Goal: Navigation & Orientation: Find specific page/section

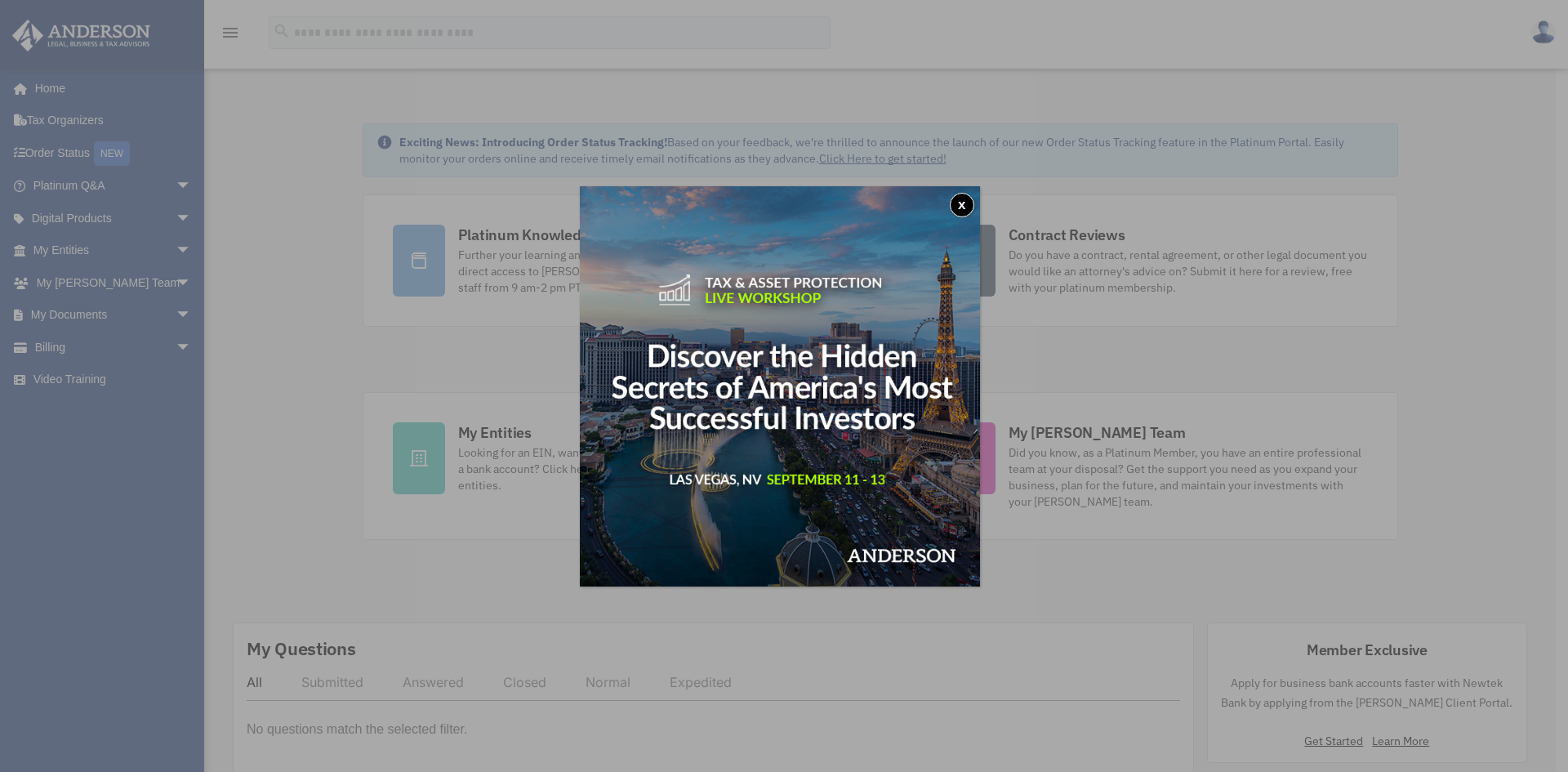
click at [969, 201] on button "x" at bounding box center [962, 205] width 24 height 24
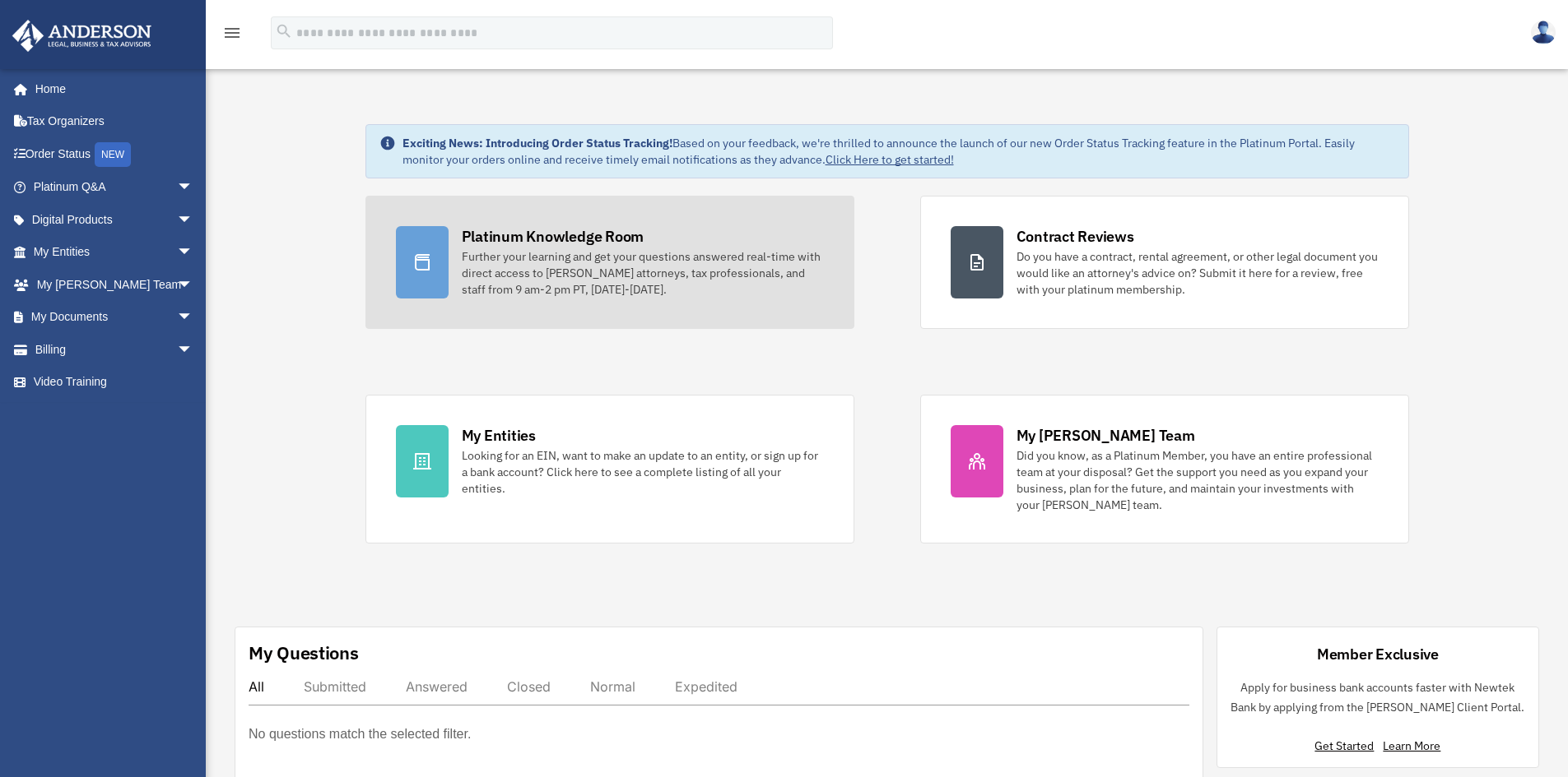
click at [532, 247] on div "Platinum Knowledge Room Further your learning and get your questions answered r…" at bounding box center [642, 262] width 362 height 72
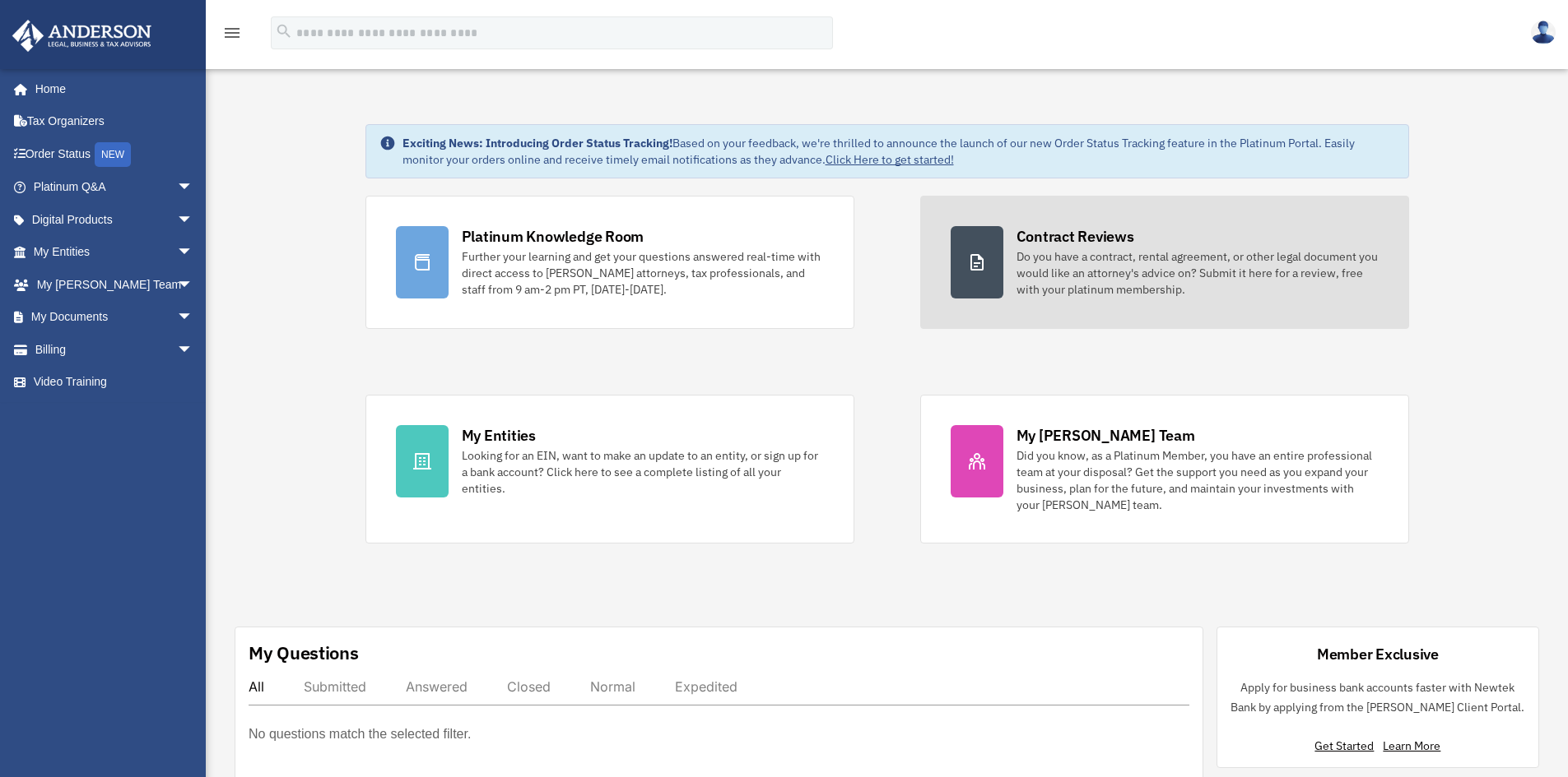
click at [1113, 262] on div "Do you have a contract, rental agreement, or other legal document you would lik…" at bounding box center [1197, 272] width 362 height 49
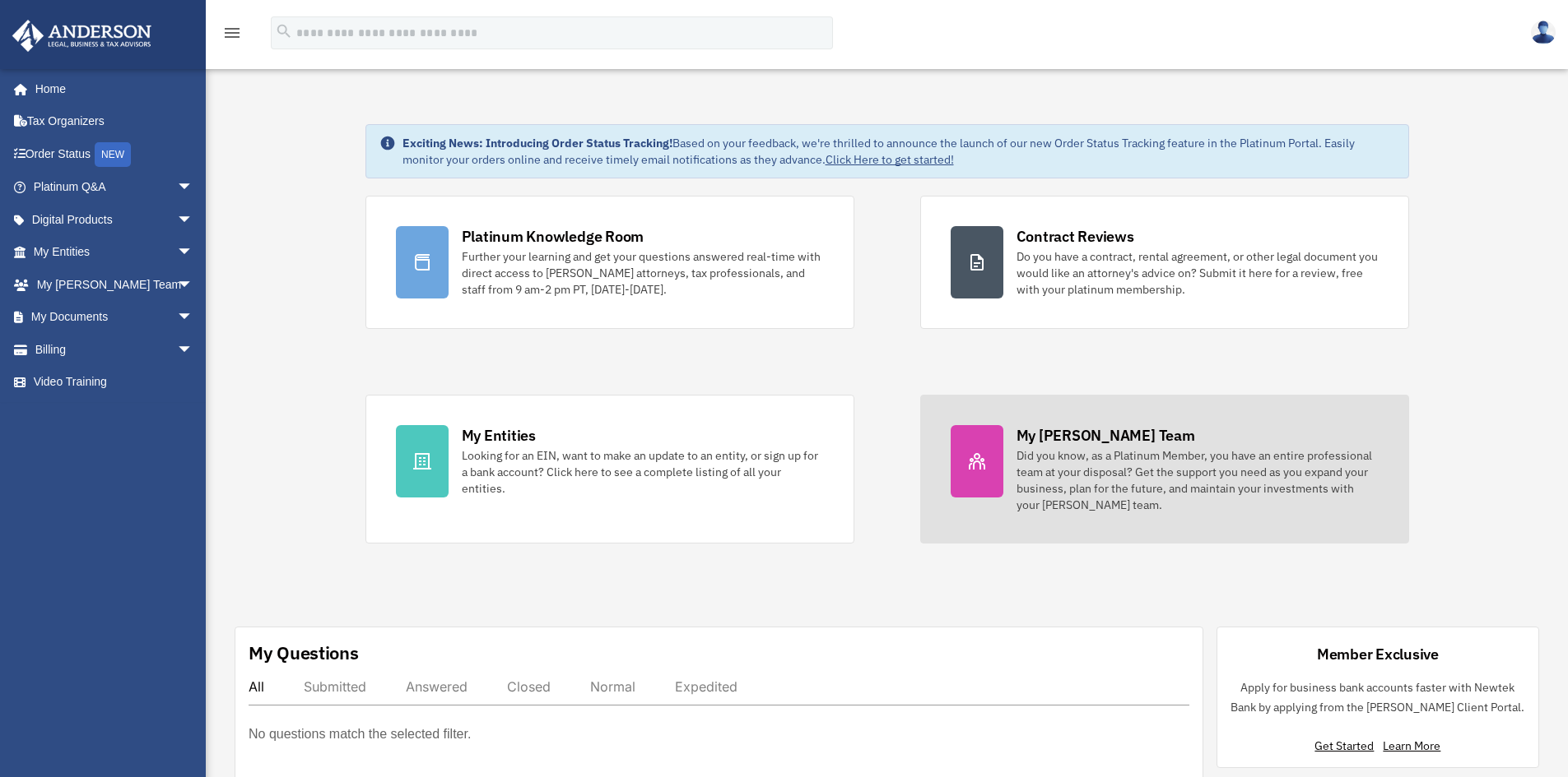
click at [1044, 441] on div "My [PERSON_NAME] Team" at bounding box center [1106, 435] width 179 height 21
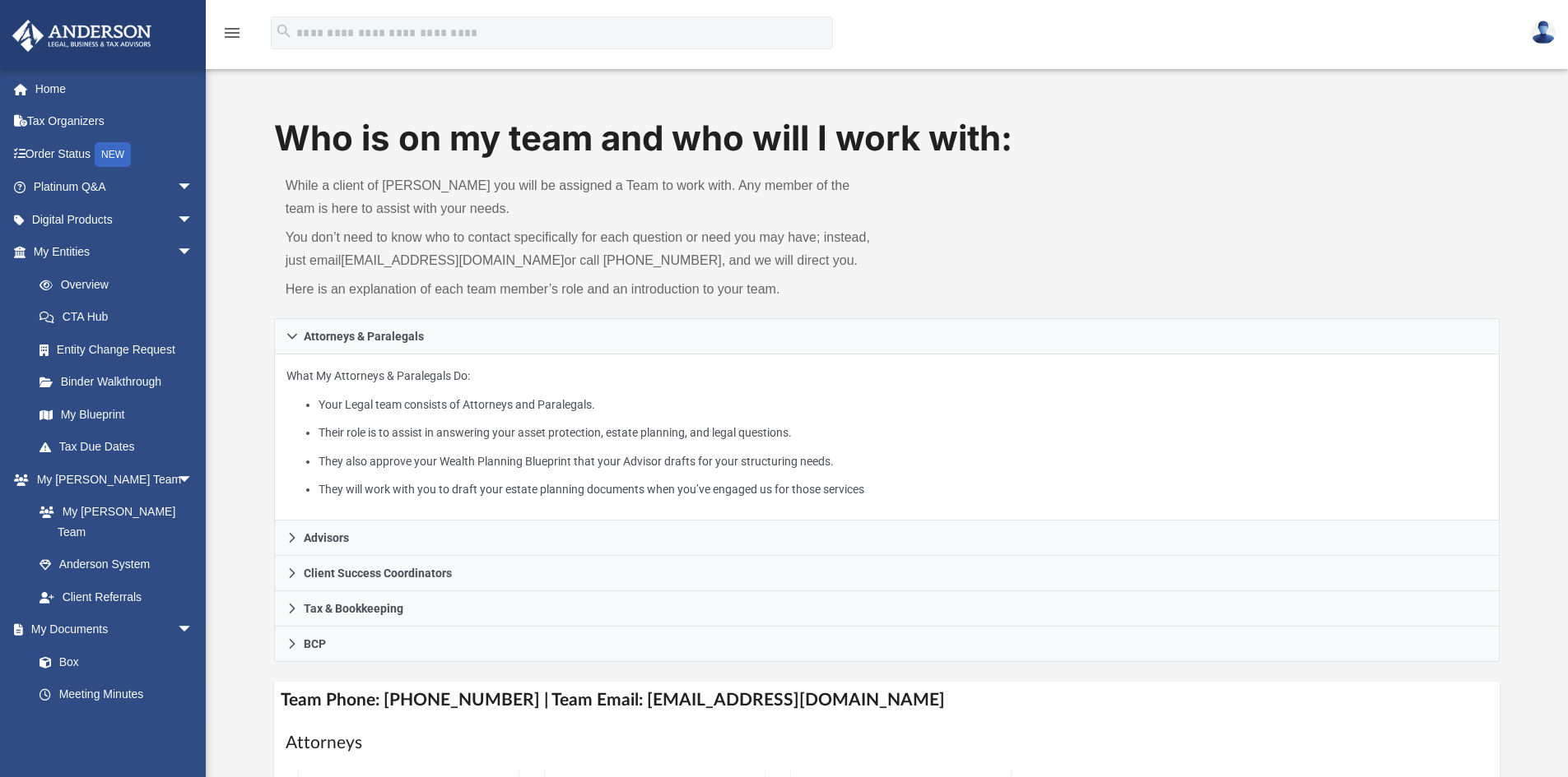
scroll to position [329, 0]
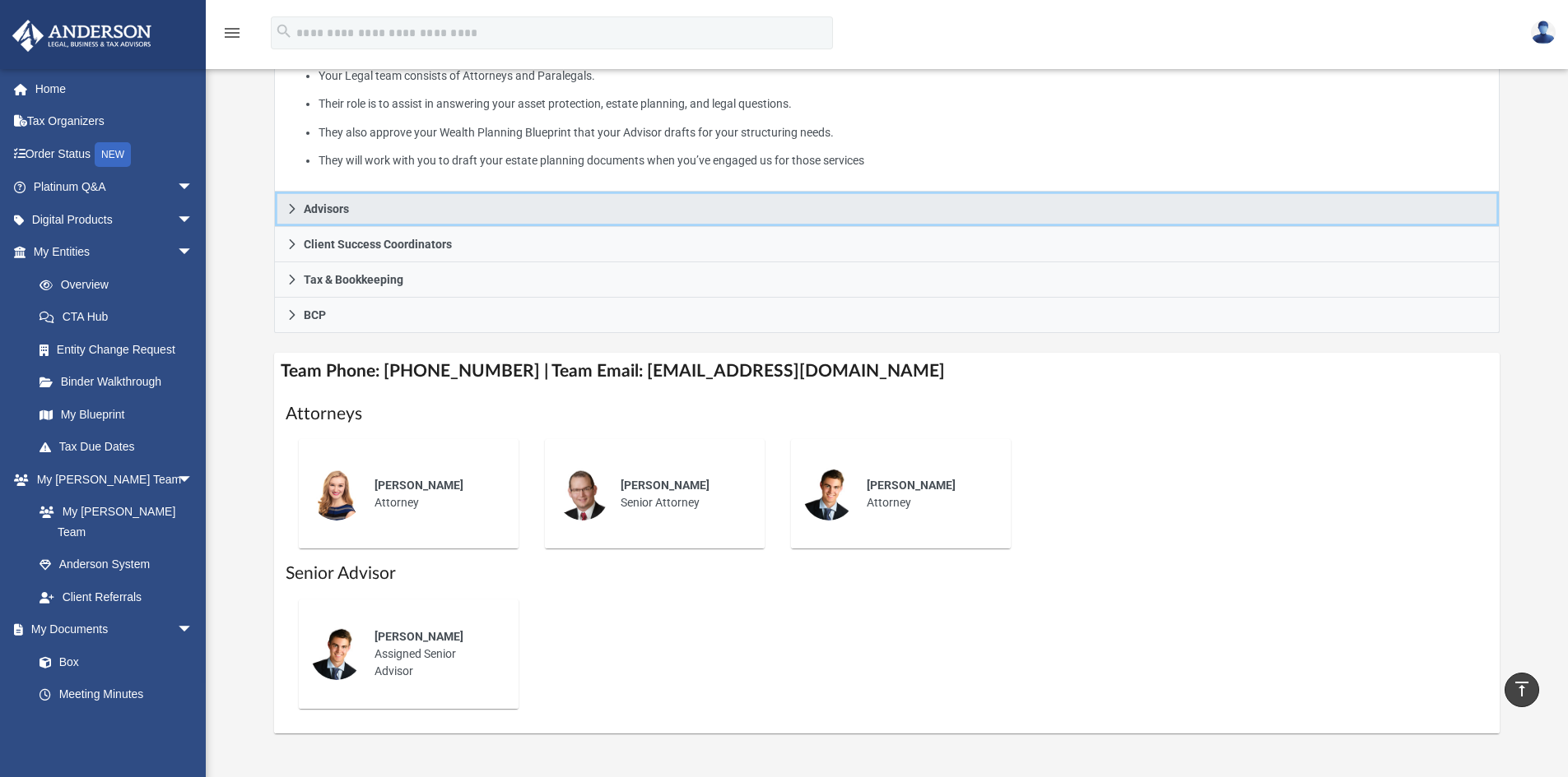
click at [291, 205] on icon at bounding box center [292, 208] width 11 height 11
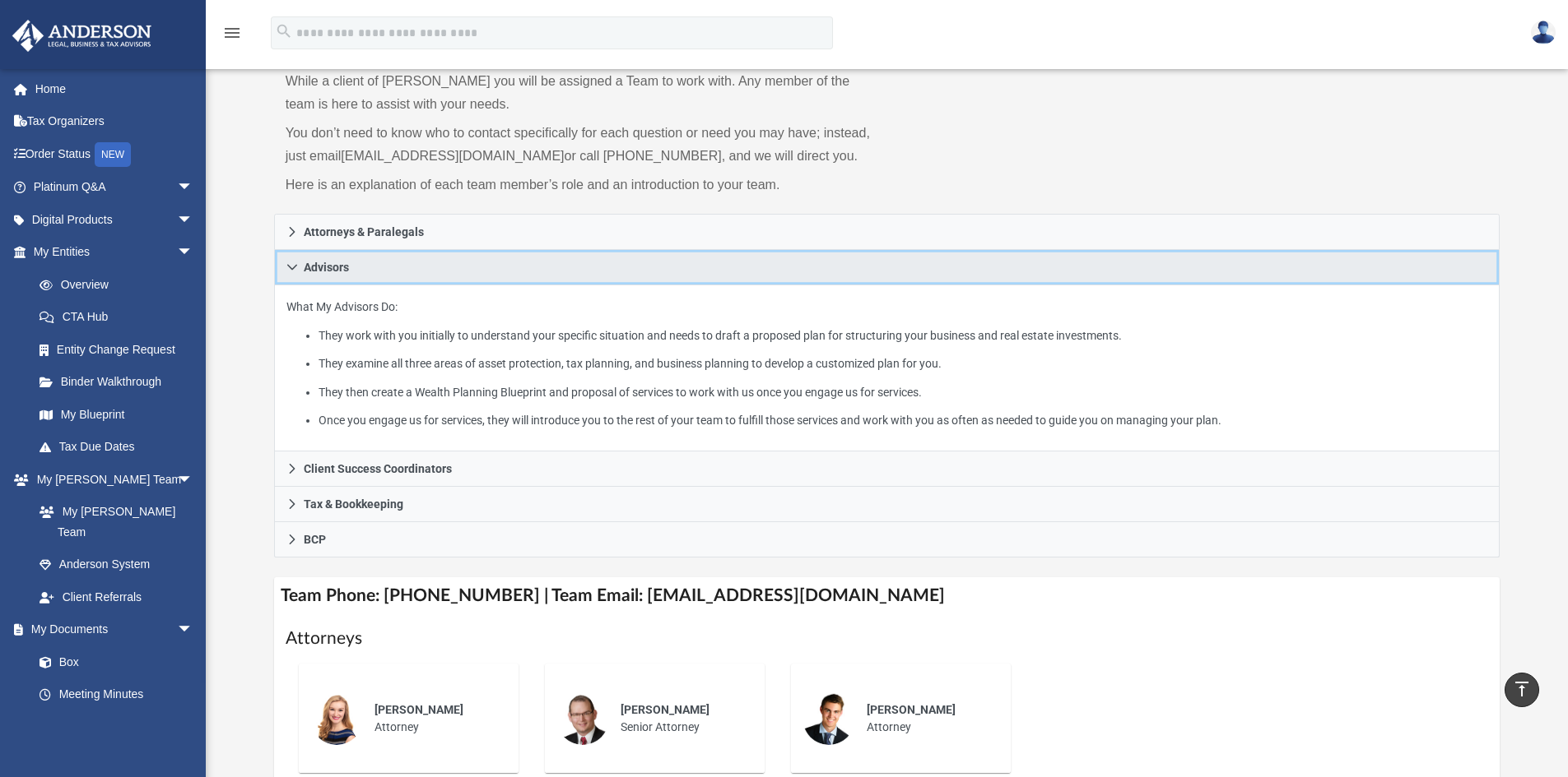
scroll to position [82, 0]
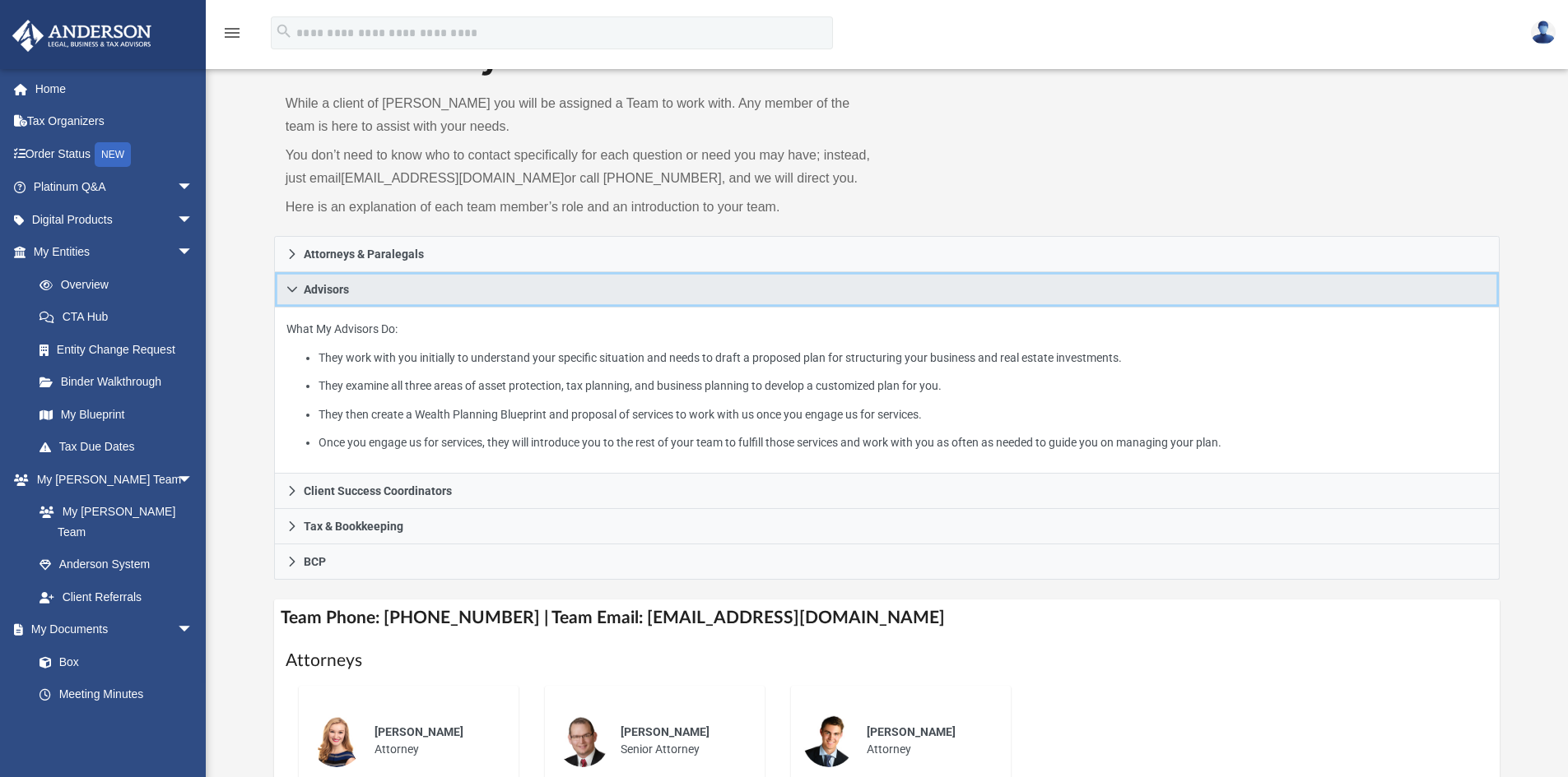
click at [295, 287] on icon at bounding box center [292, 289] width 11 height 11
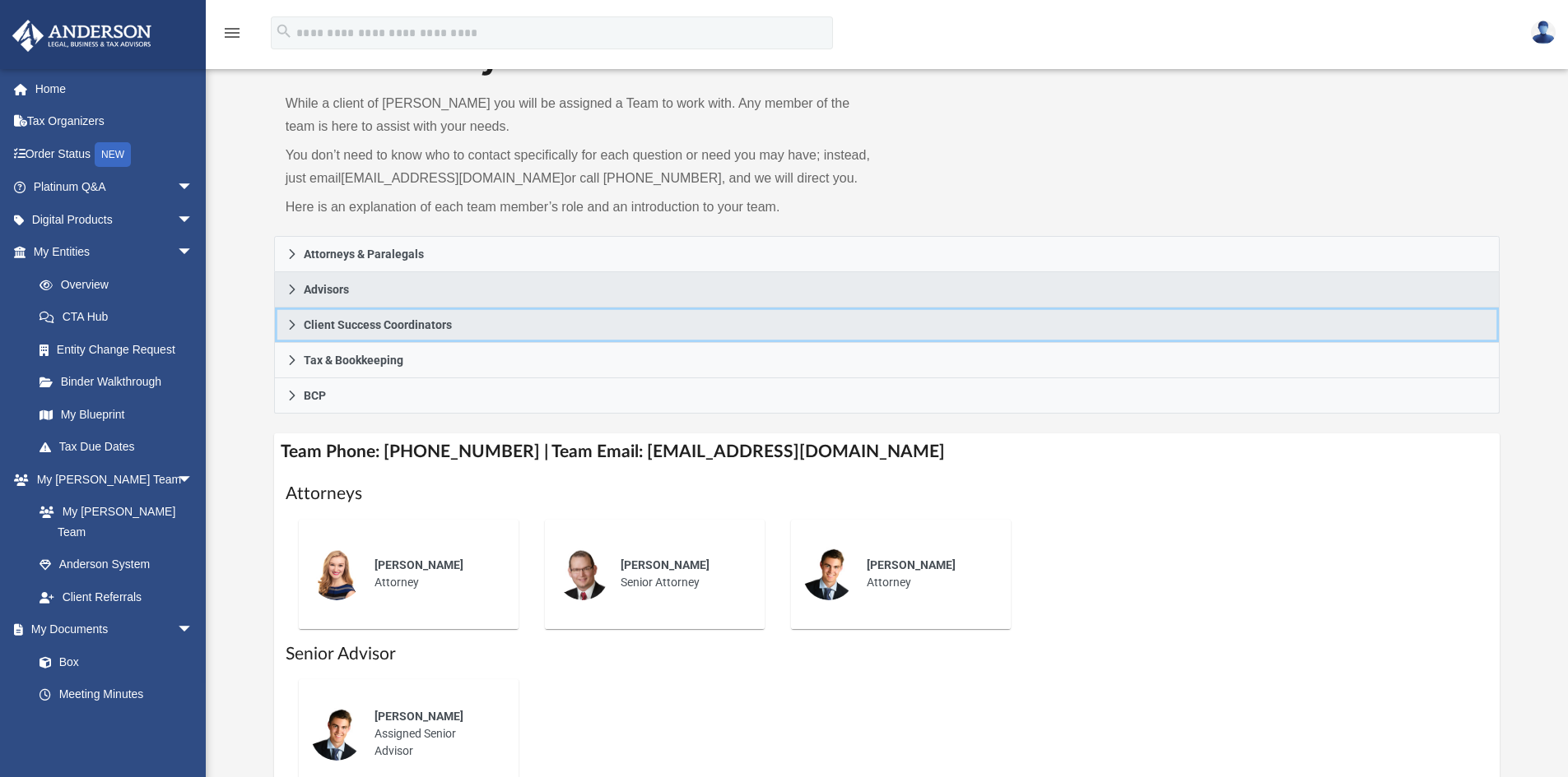
click at [293, 317] on link "Client Success Coordinators" at bounding box center [887, 325] width 1226 height 36
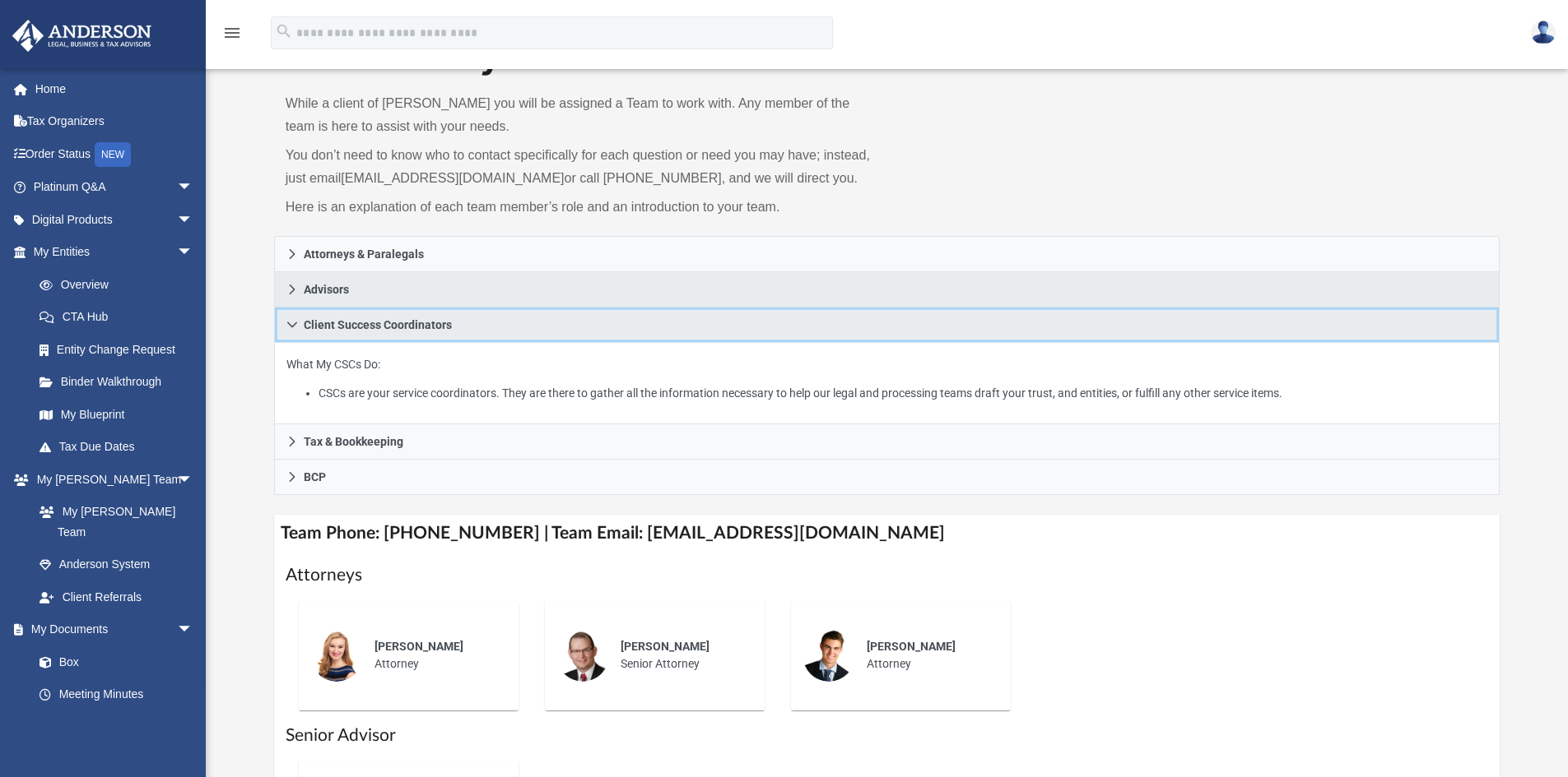
click at [293, 317] on link "Client Success Coordinators" at bounding box center [887, 325] width 1226 height 36
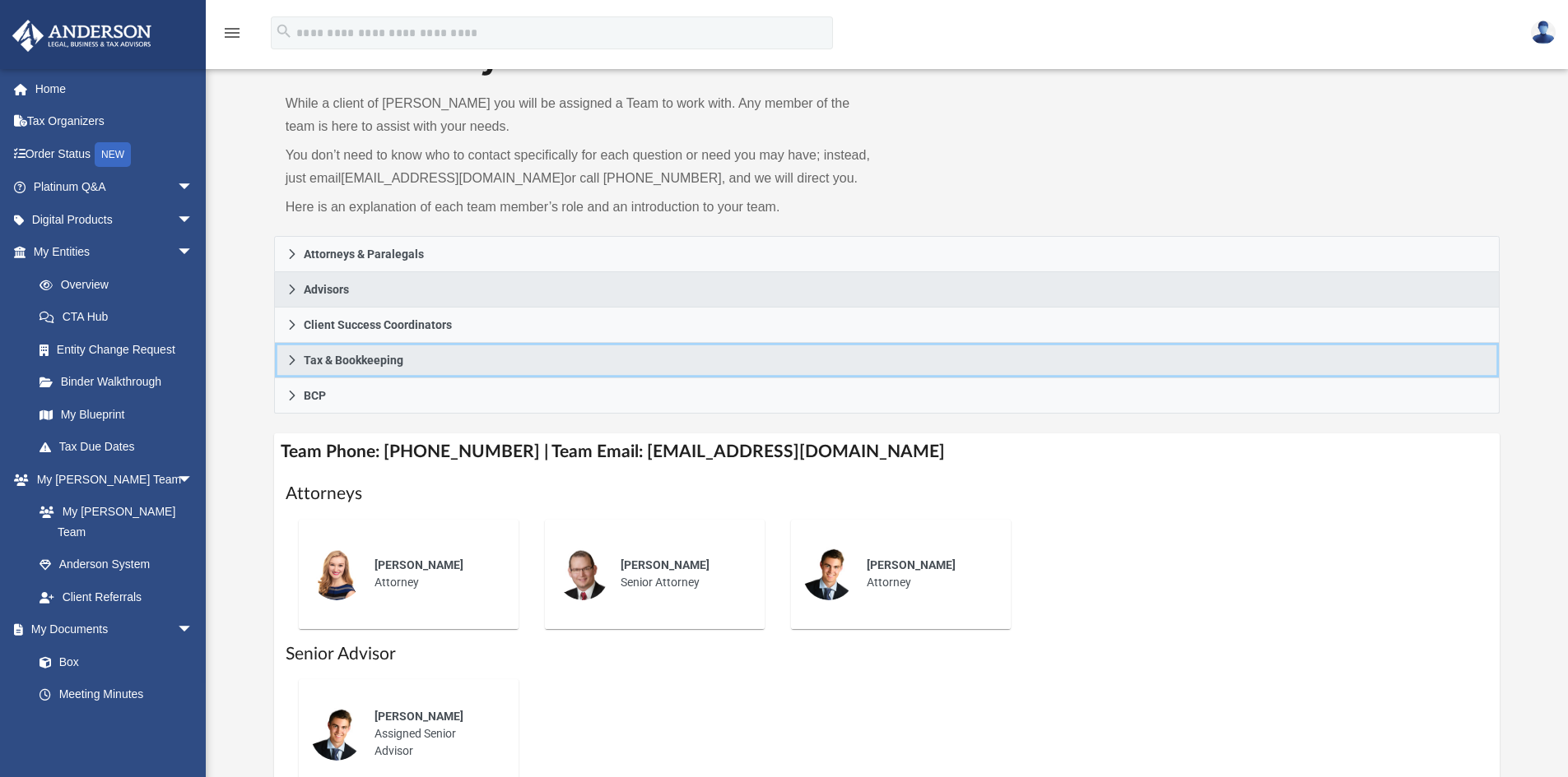
click at [288, 361] on icon at bounding box center [292, 360] width 11 height 11
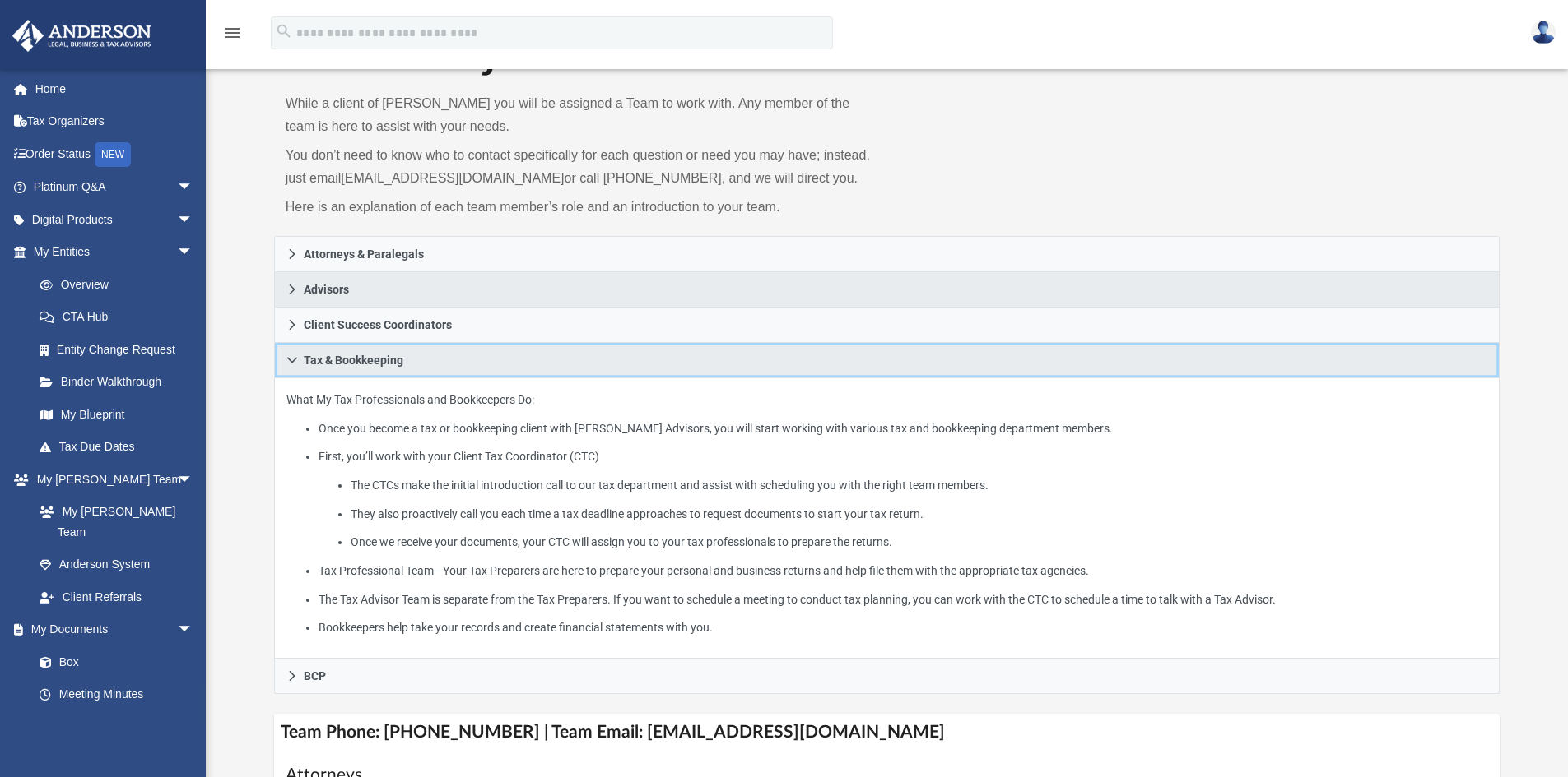
click at [287, 360] on icon at bounding box center [292, 360] width 11 height 11
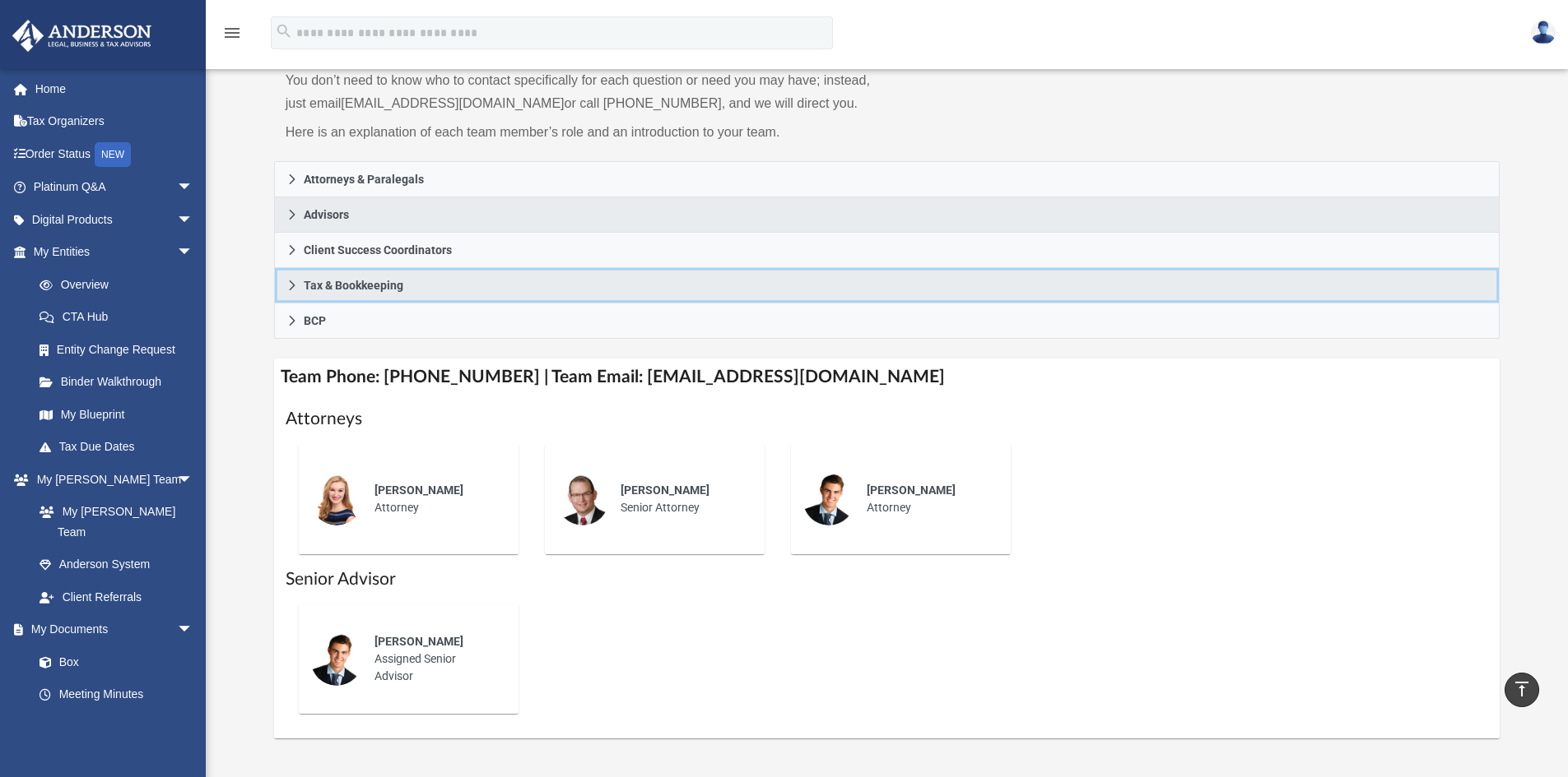
scroll to position [0, 0]
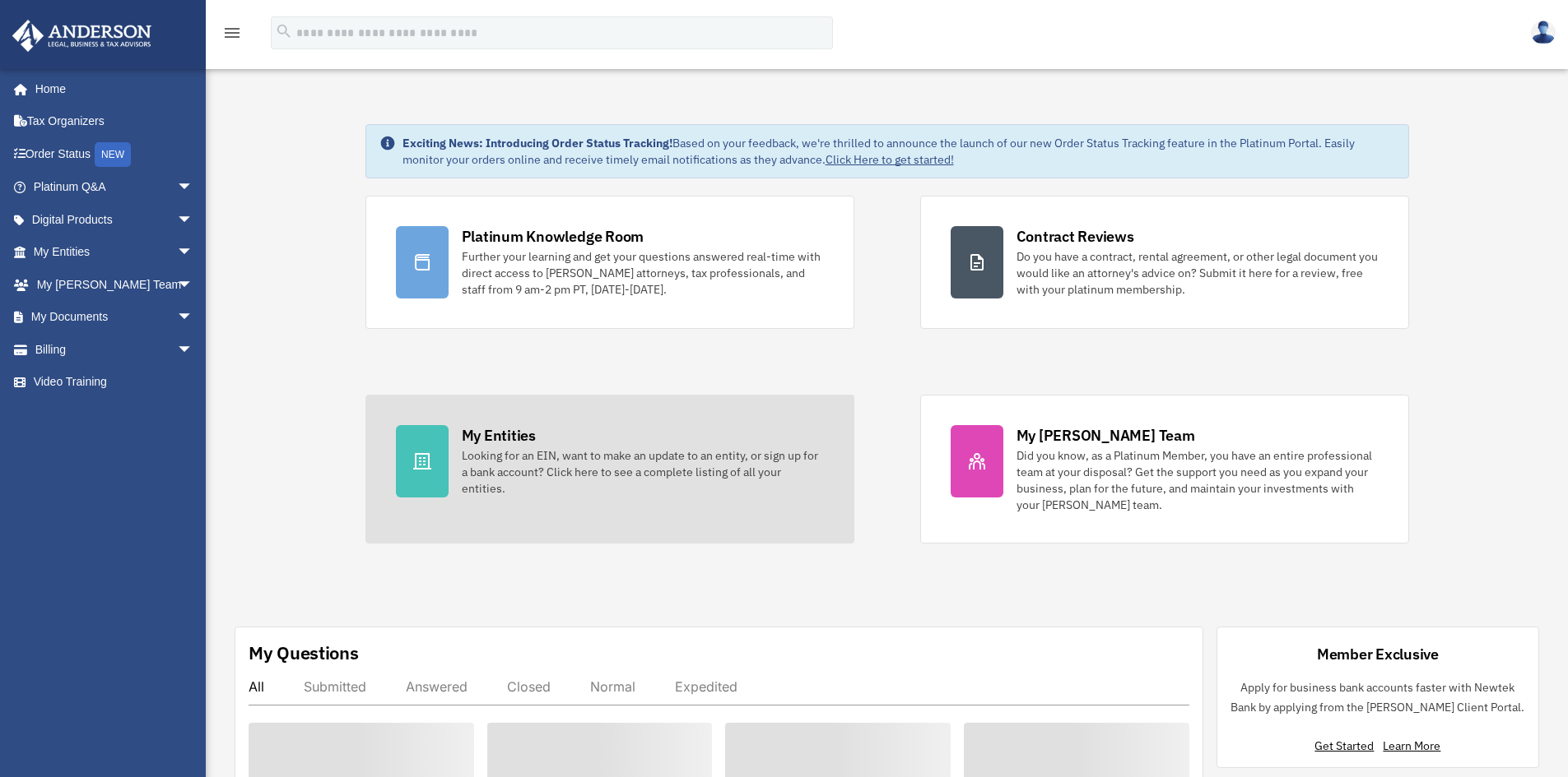
click at [612, 403] on link "My Entities Looking for an EIN, want to make an update to an entity, or sign up…" at bounding box center [609, 469] width 489 height 149
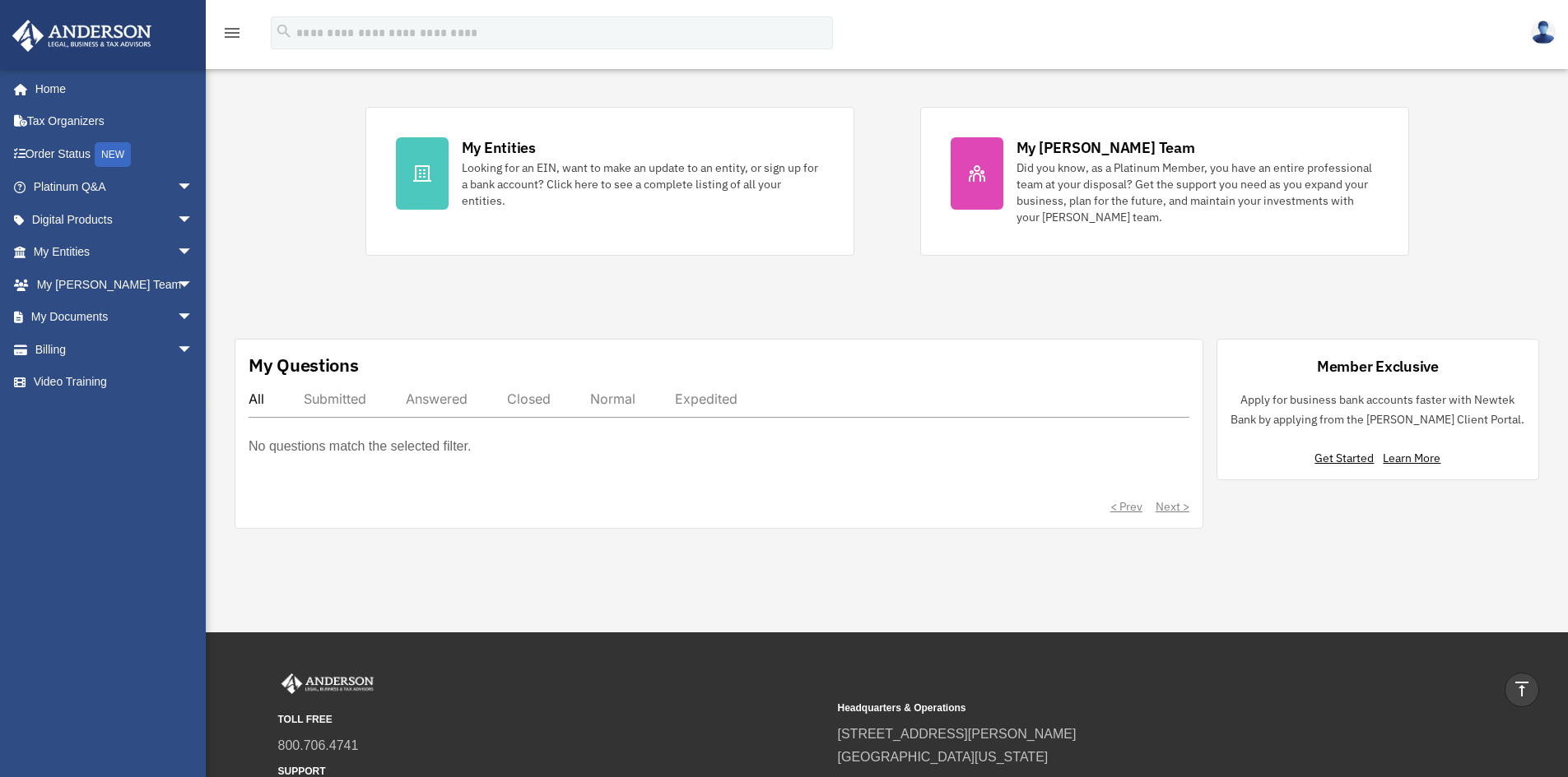
scroll to position [287, 0]
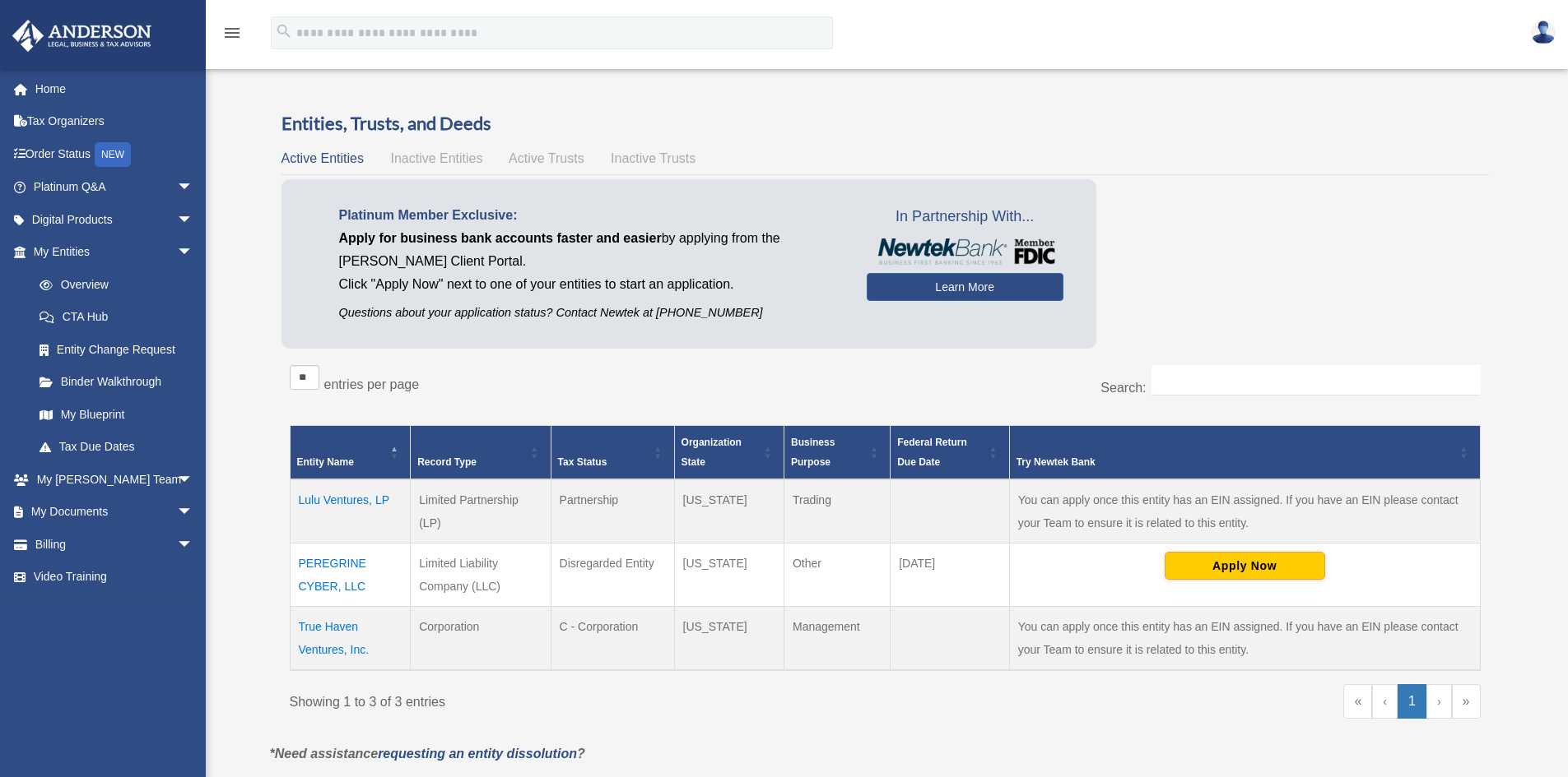
click at [1336, 284] on div "Platinum Member Exclusive: Apply for business bank accounts faster and easier b…" at bounding box center [885, 268] width 1208 height 177
click at [143, 187] on link "Platinum Q&A arrow_drop_down" at bounding box center [115, 187] width 207 height 33
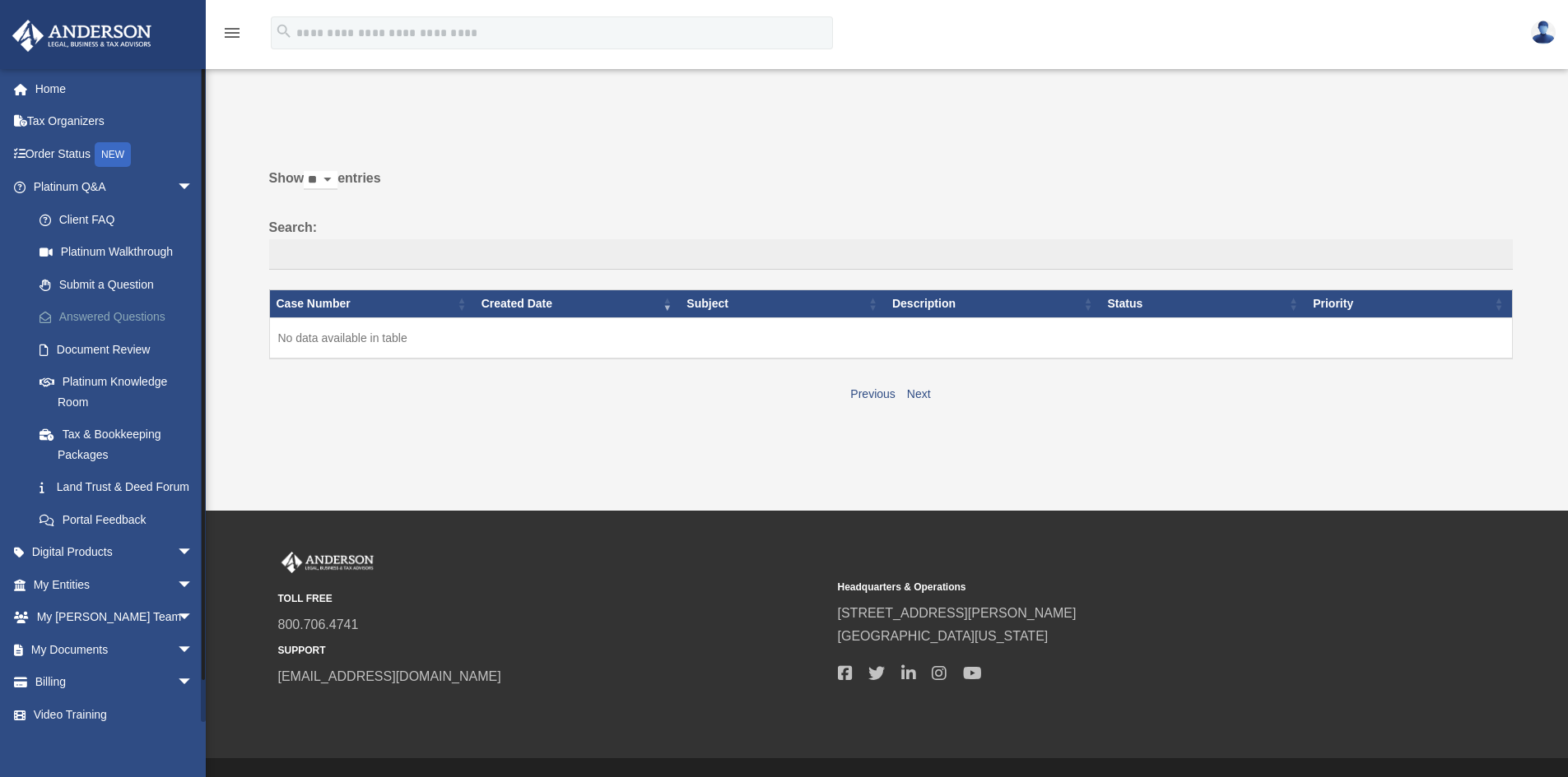
click at [104, 314] on link "Answered Questions" at bounding box center [121, 317] width 195 height 33
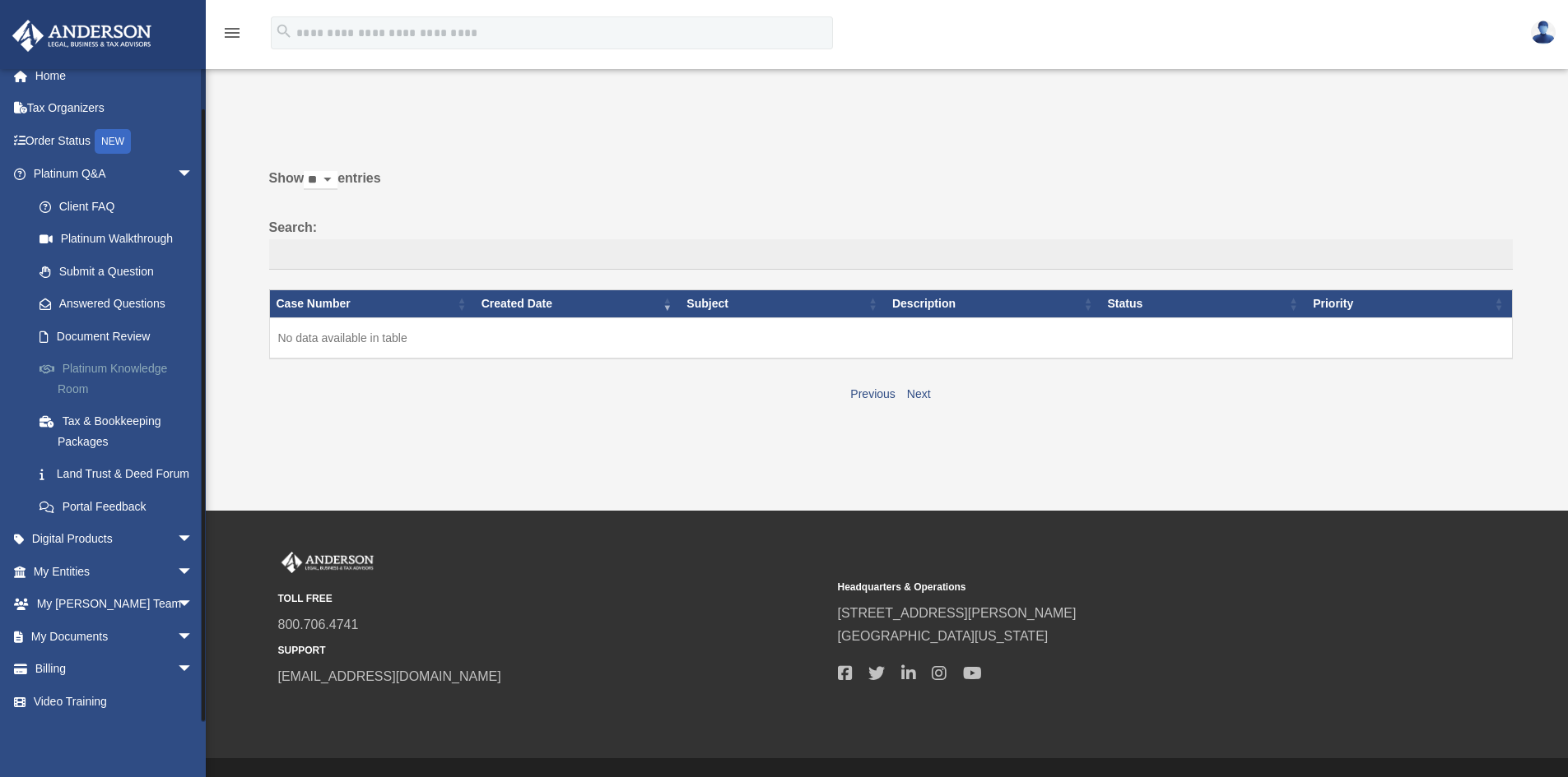
scroll to position [33, 0]
click at [177, 635] on span "arrow_drop_down" at bounding box center [194, 637] width 33 height 34
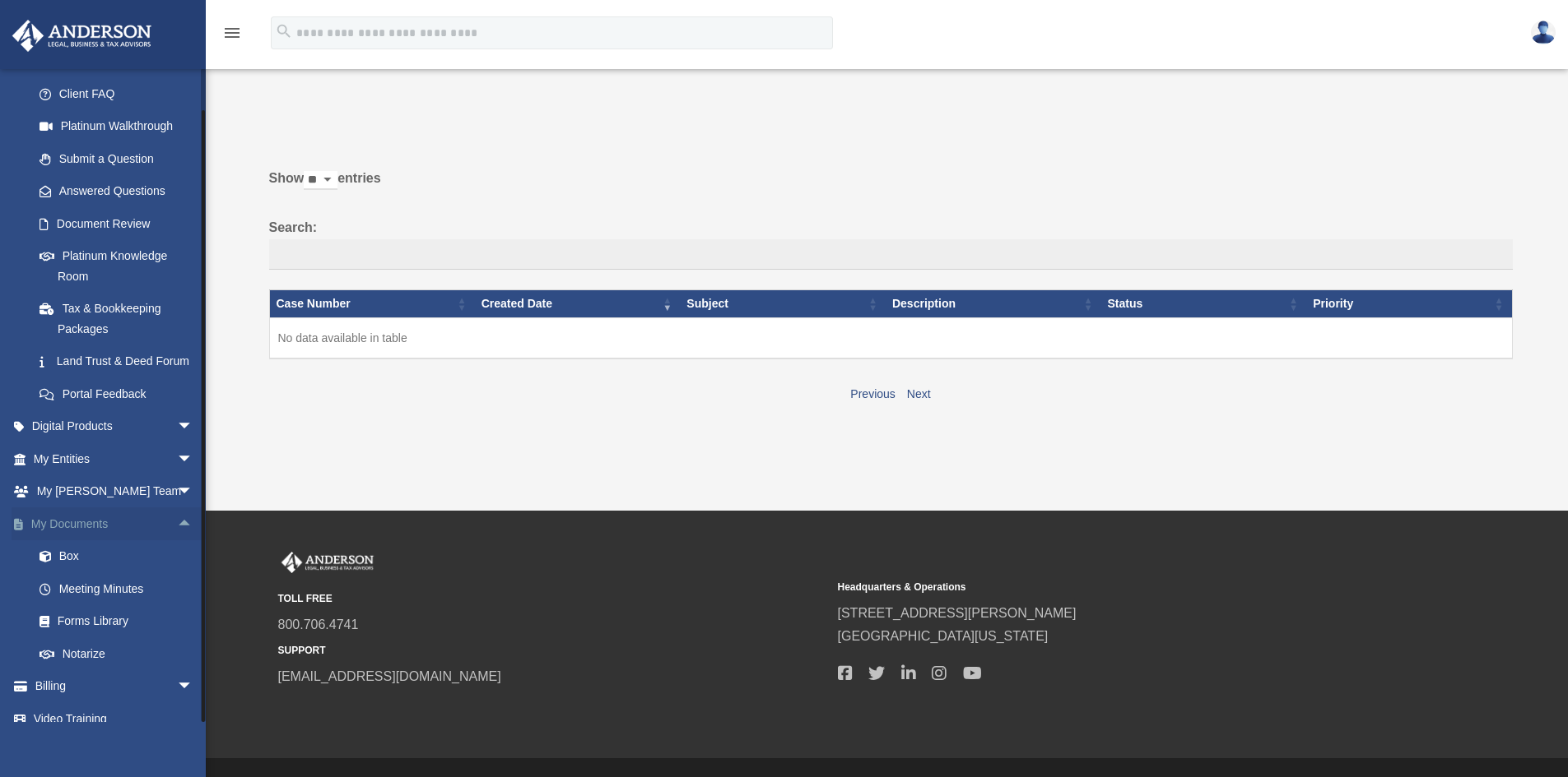
scroll to position [163, 0]
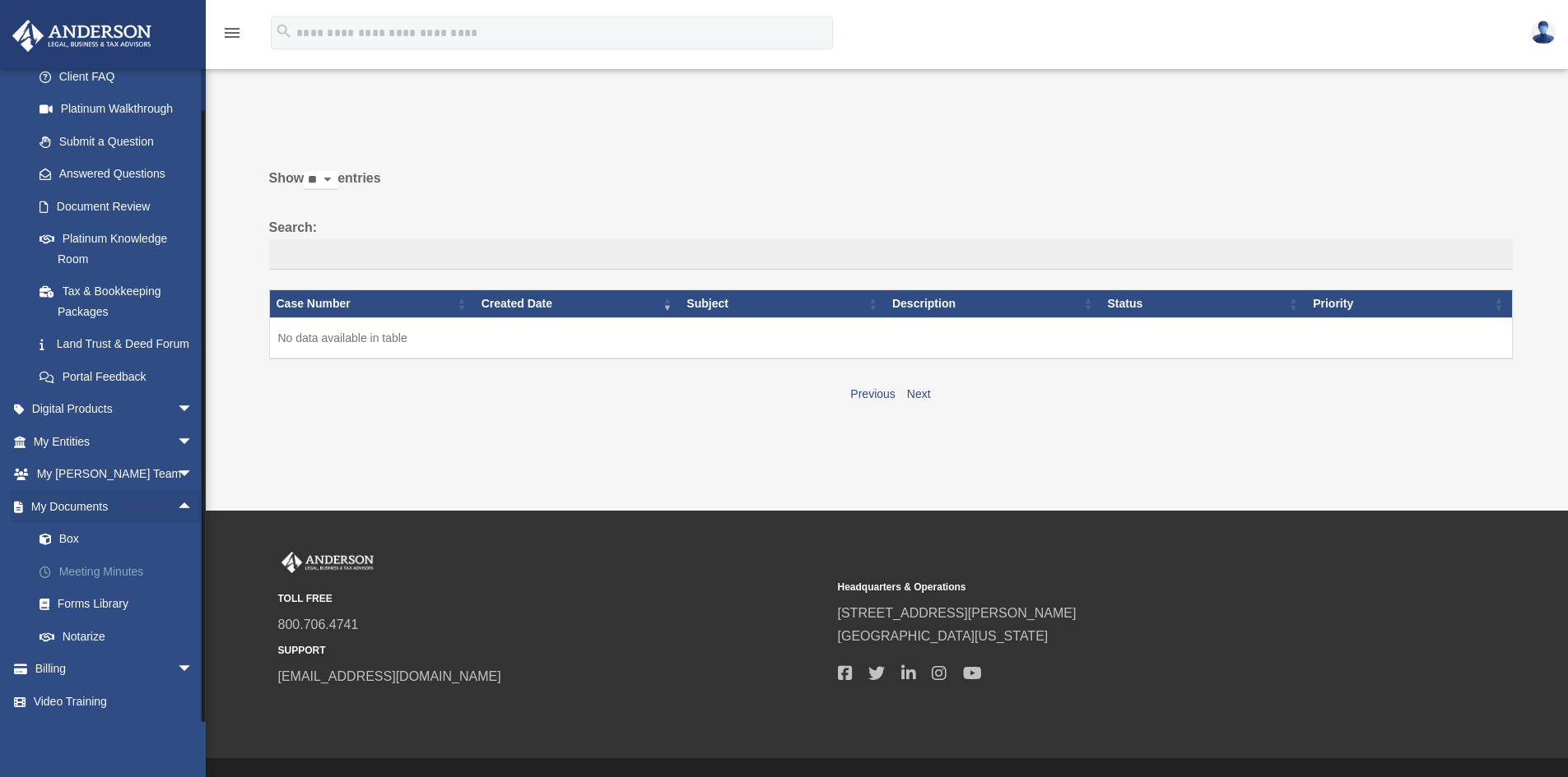
click at [120, 580] on link "Meeting Minutes" at bounding box center [121, 571] width 195 height 33
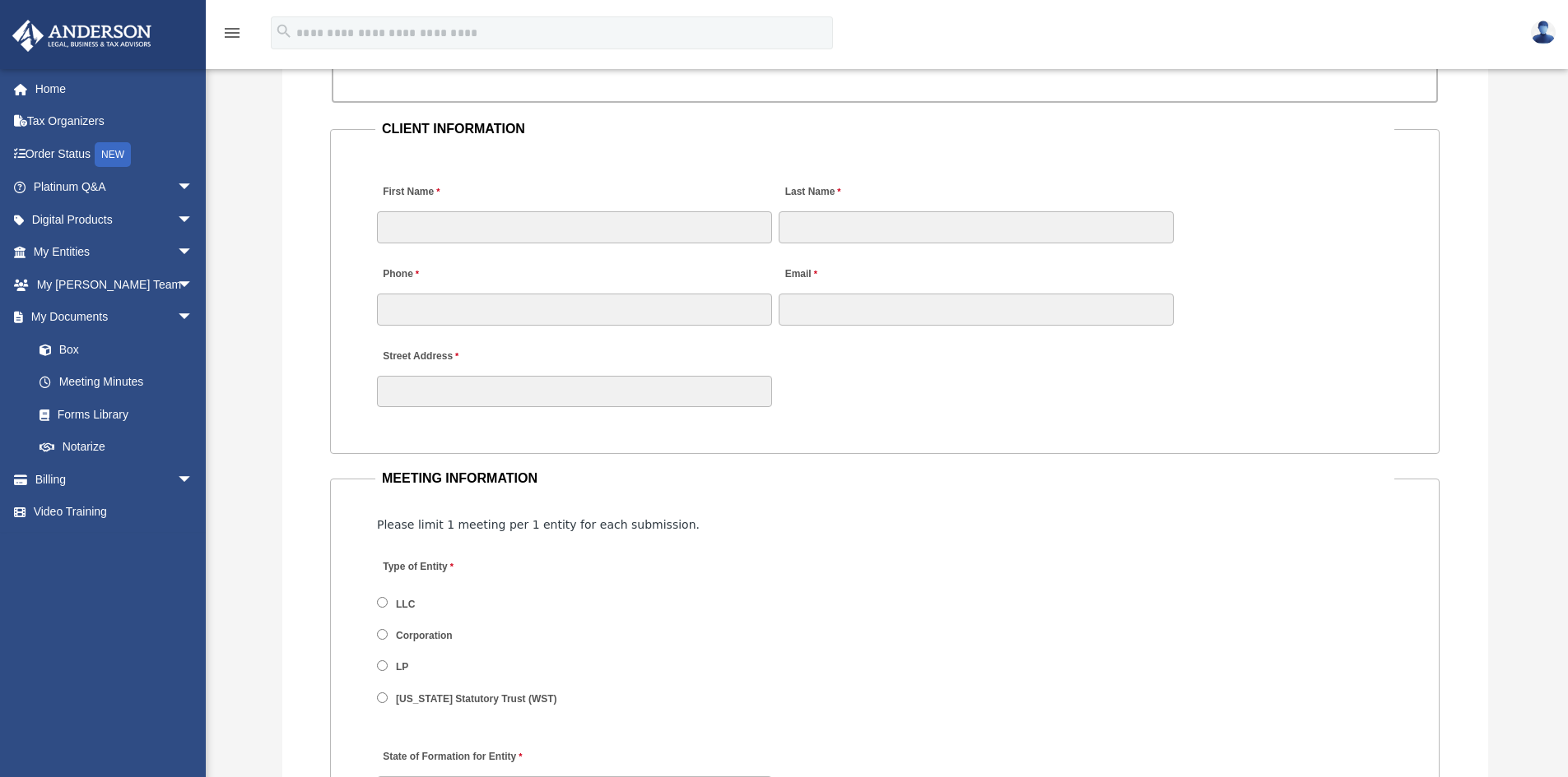
scroll to position [1727, 0]
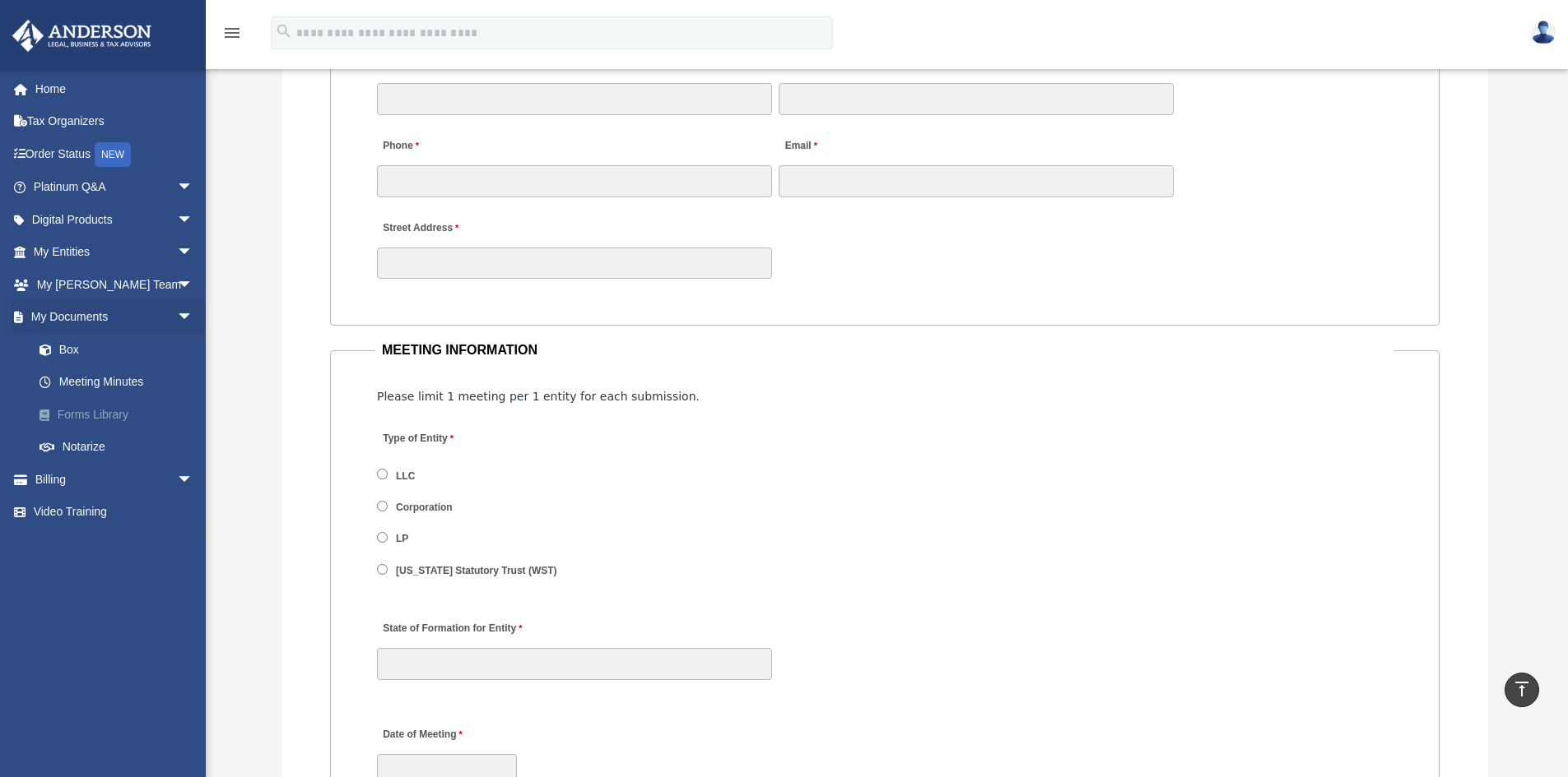
click at [113, 418] on link "Forms Library" at bounding box center [121, 415] width 195 height 33
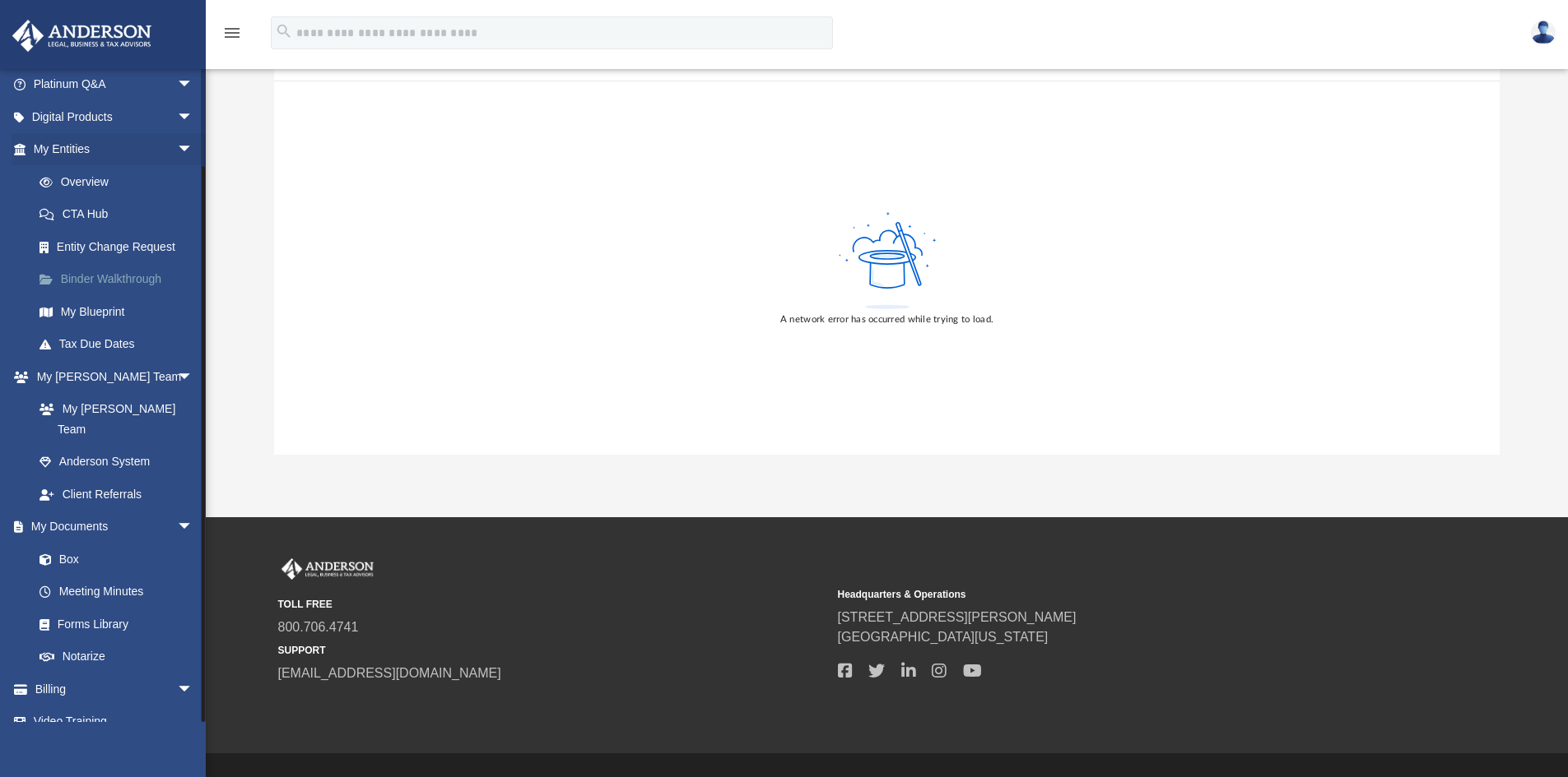
scroll to position [162, 0]
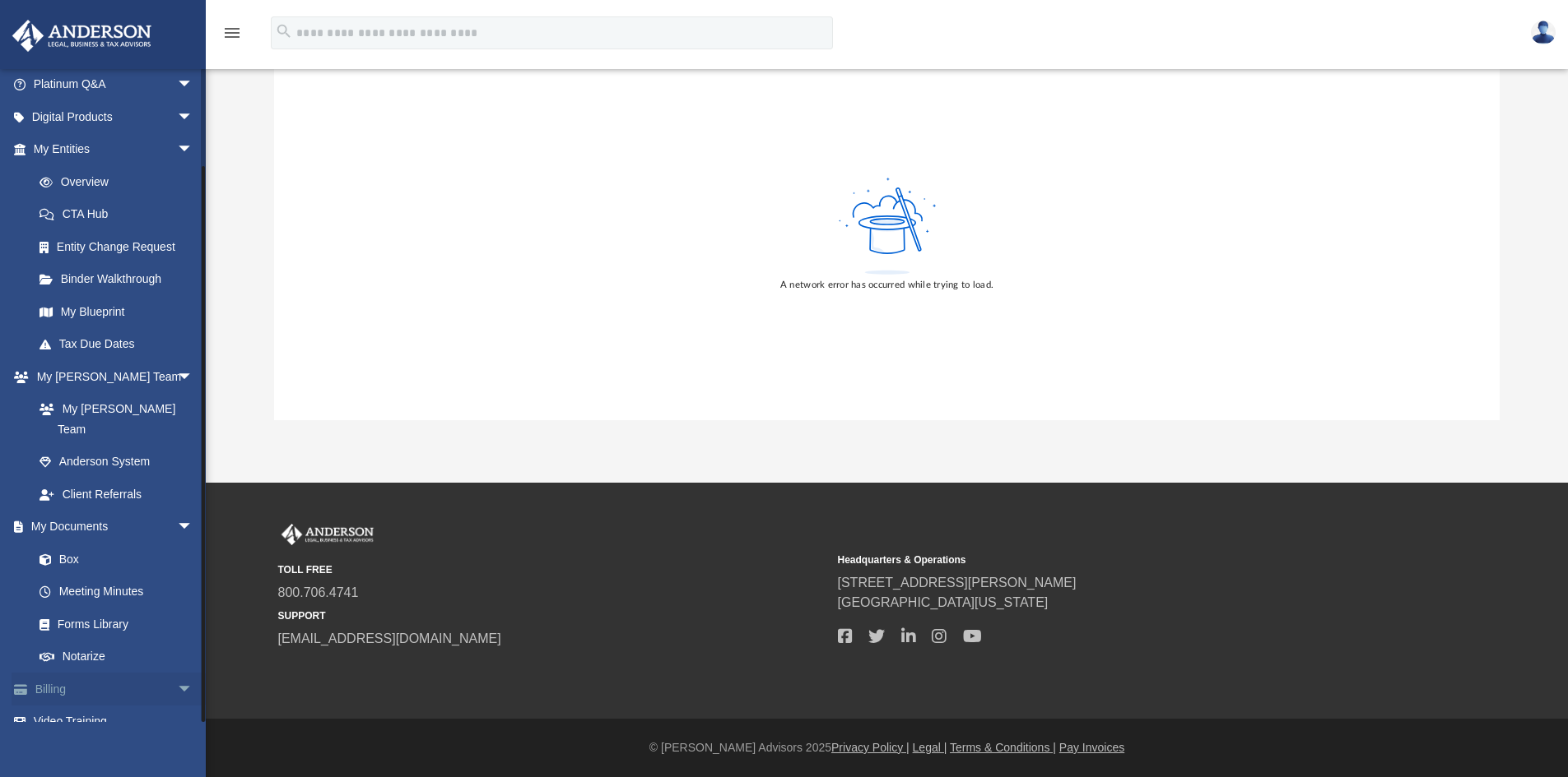
click at [112, 673] on link "Billing arrow_drop_down" at bounding box center [115, 689] width 207 height 33
click at [177, 673] on span "arrow_drop_down" at bounding box center [194, 689] width 33 height 34
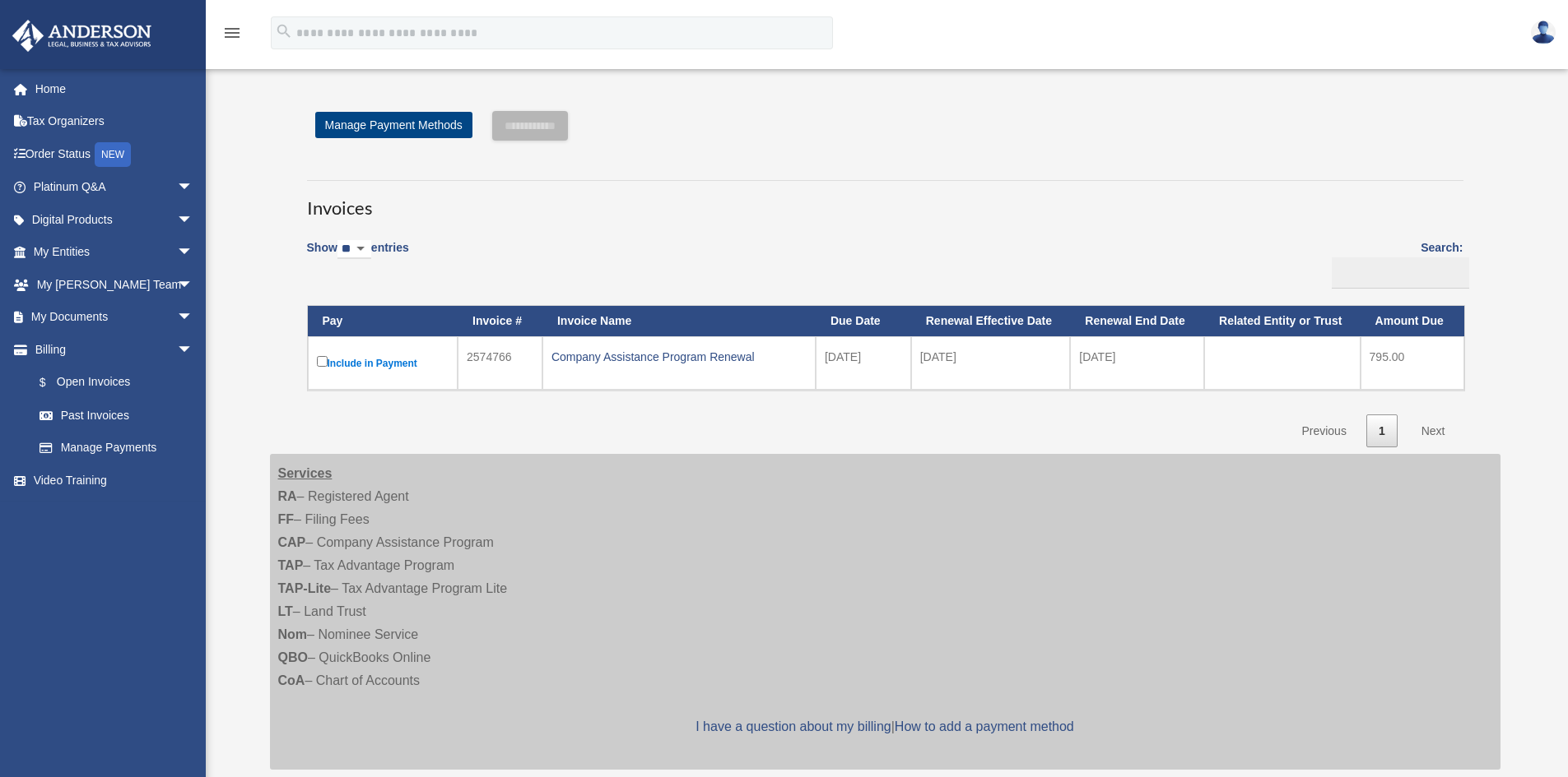
click at [115, 682] on div "[PERSON_NAME][EMAIL_ADDRESS][PERSON_NAME][DOMAIN_NAME] Sign Out [PERSON_NAME][E…" at bounding box center [108, 395] width 218 height 654
click at [177, 344] on span "arrow_drop_down" at bounding box center [194, 349] width 33 height 34
click at [177, 280] on span "arrow_drop_down" at bounding box center [194, 284] width 33 height 34
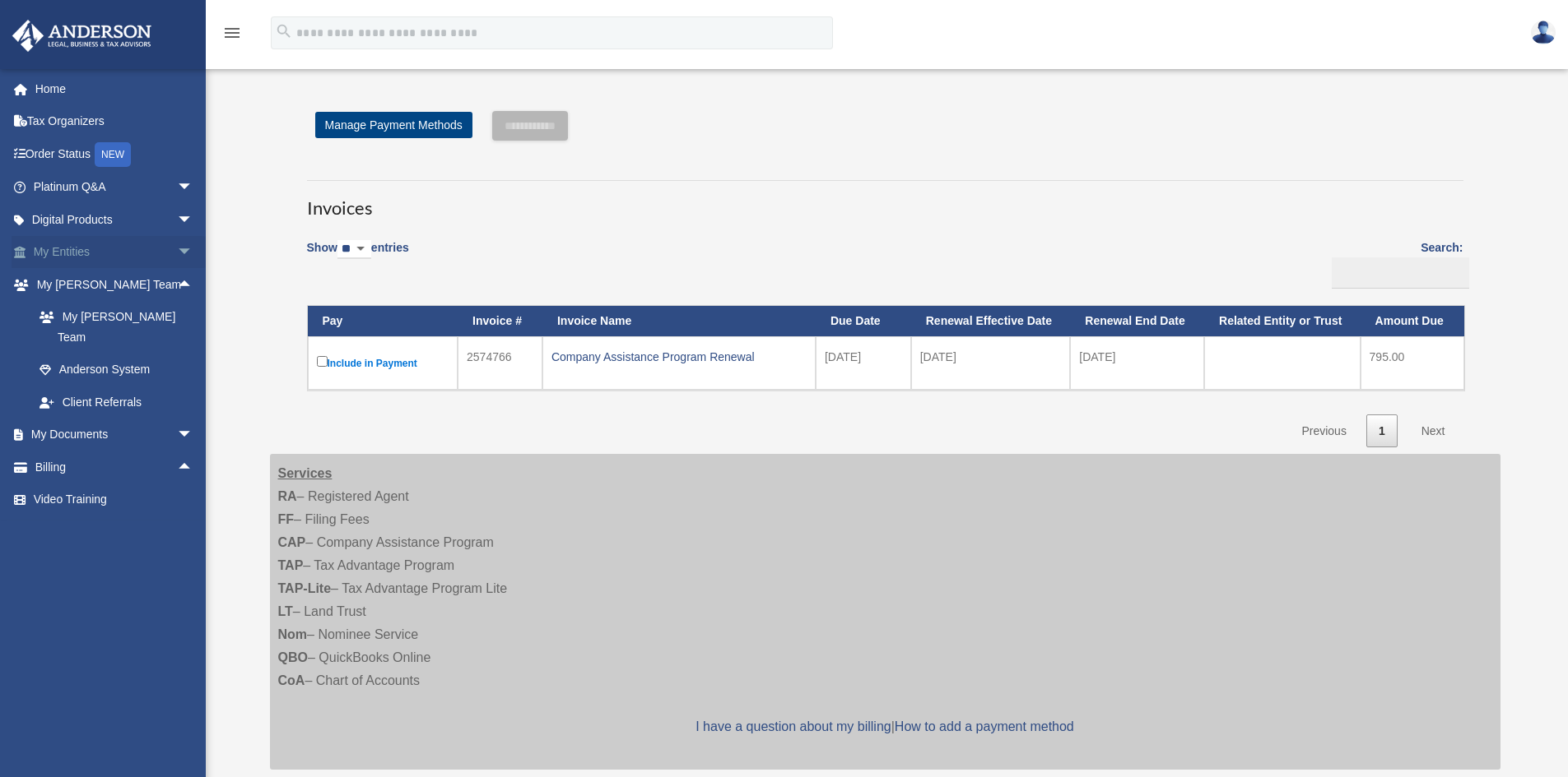
click at [177, 244] on span "arrow_drop_down" at bounding box center [194, 252] width 33 height 34
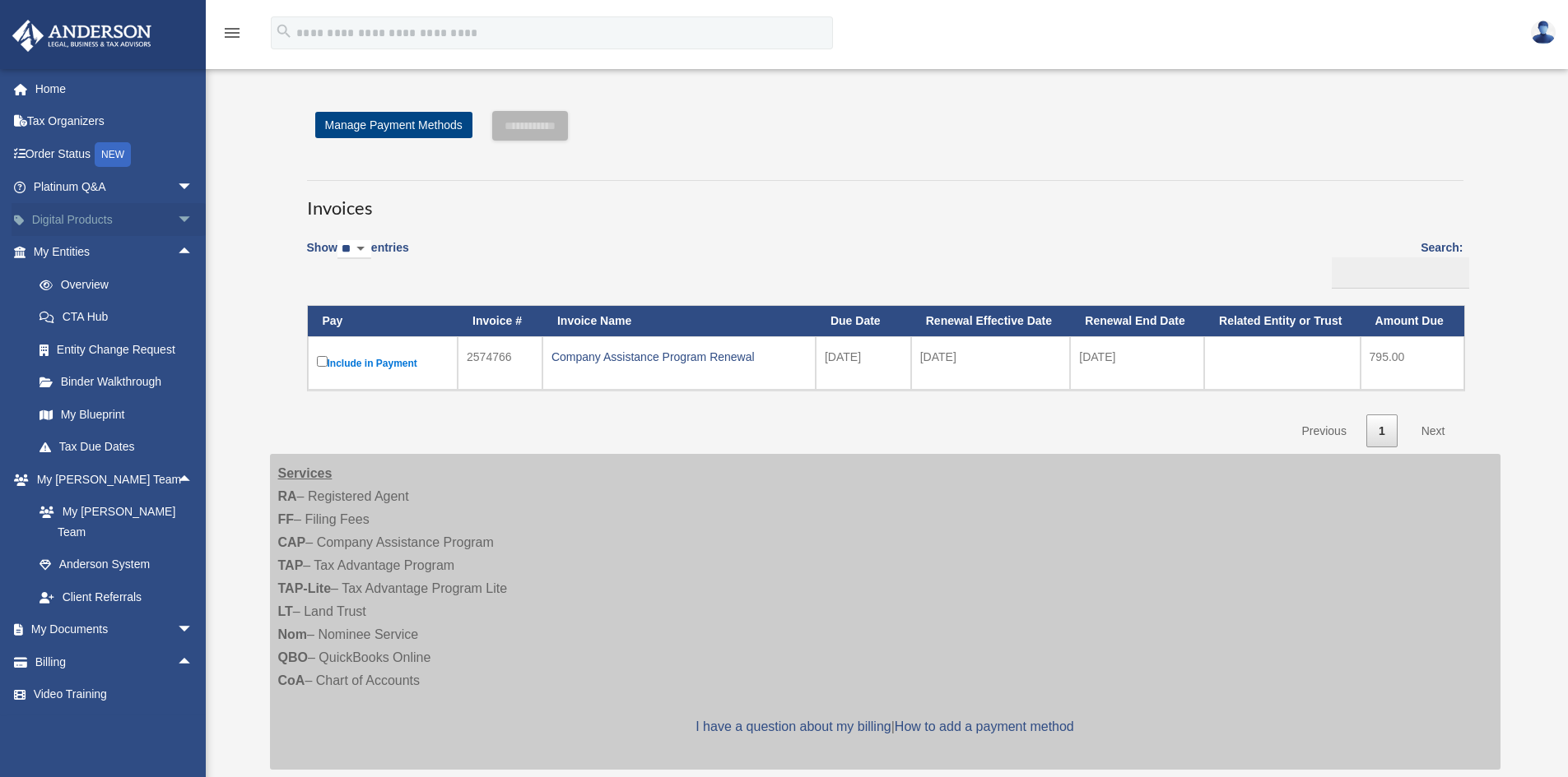
click at [177, 216] on span "arrow_drop_down" at bounding box center [194, 219] width 33 height 34
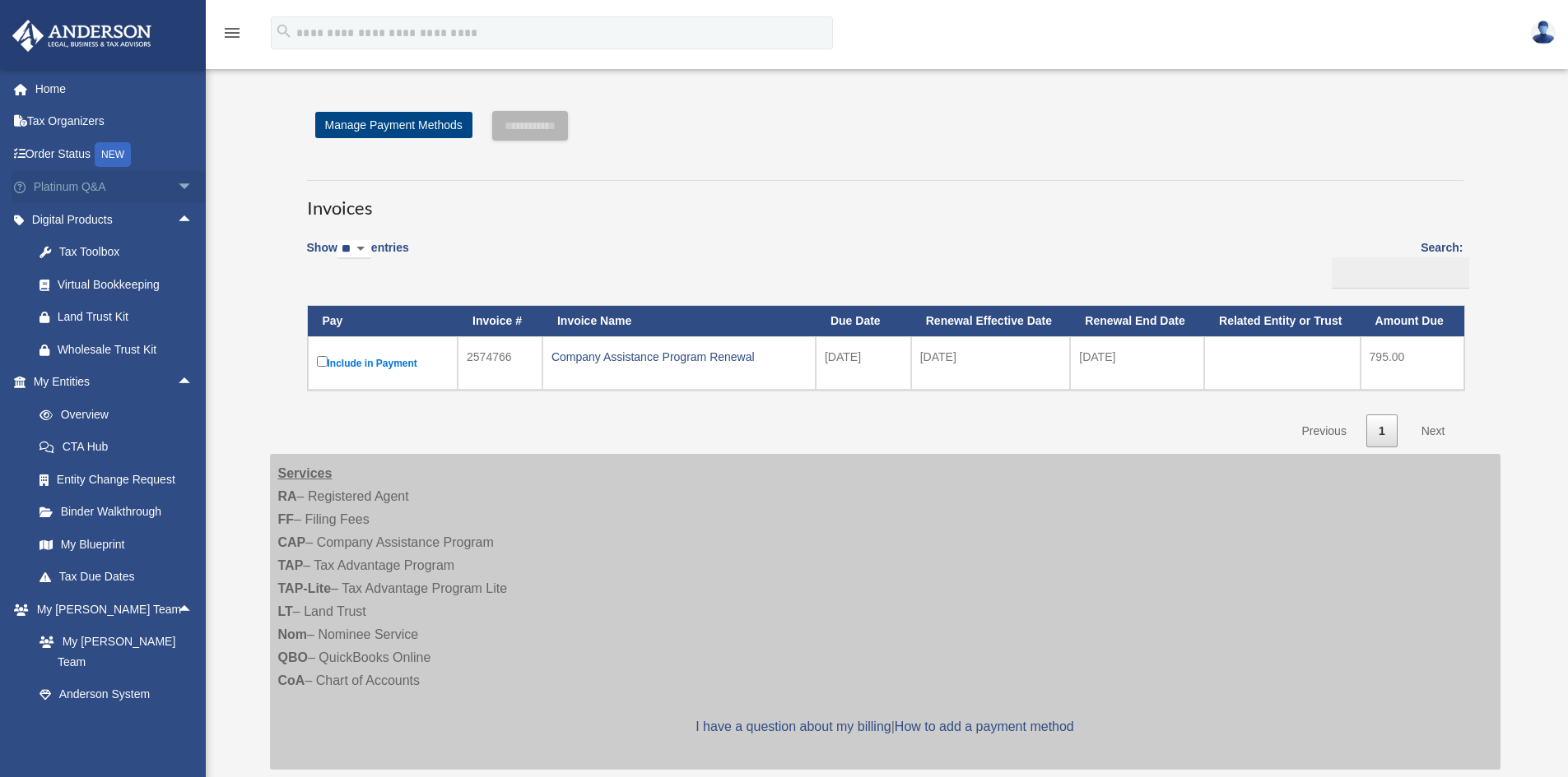
click at [177, 185] on span "arrow_drop_down" at bounding box center [194, 187] width 33 height 34
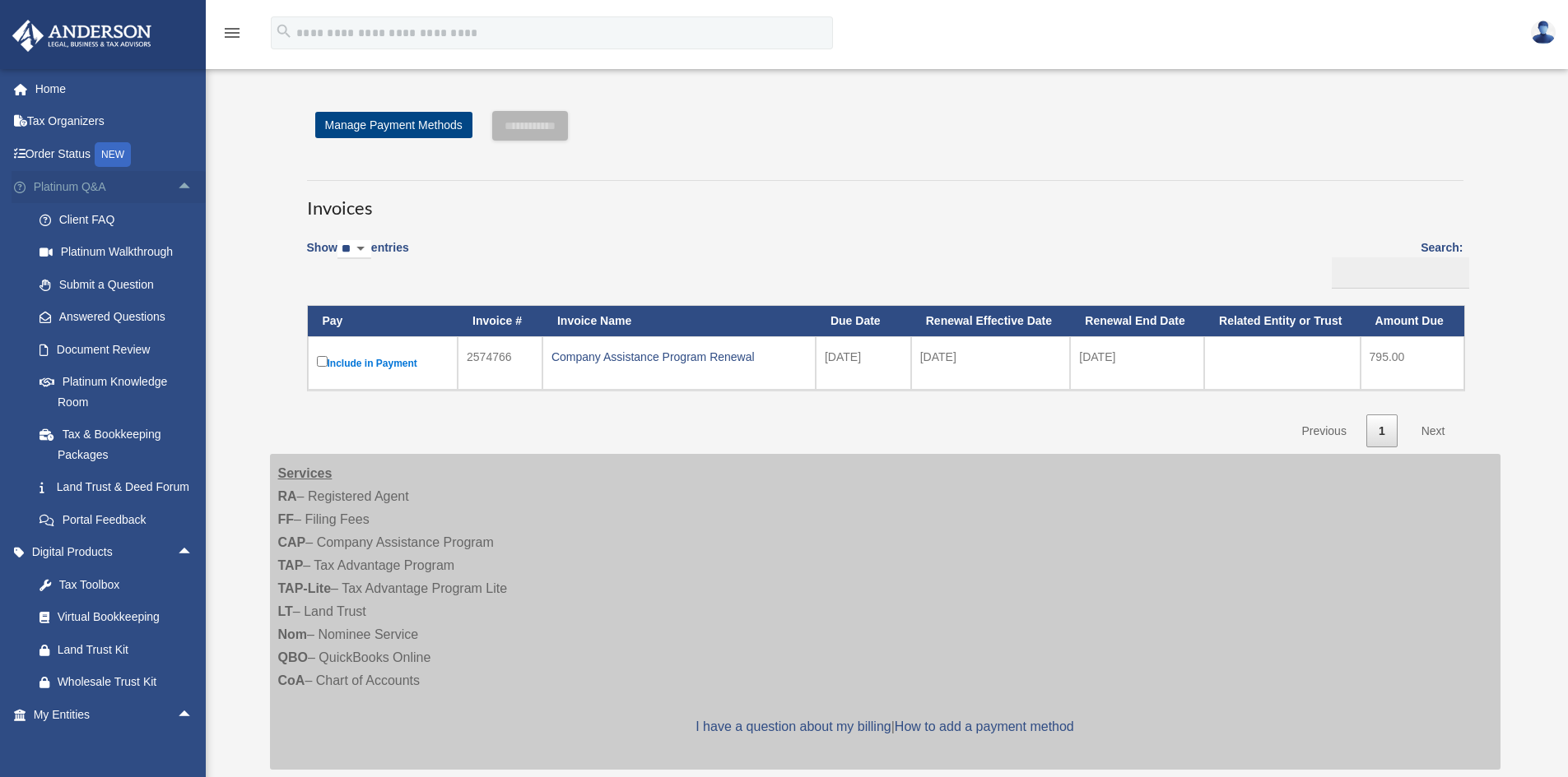
click at [177, 185] on span "arrow_drop_up" at bounding box center [194, 187] width 33 height 34
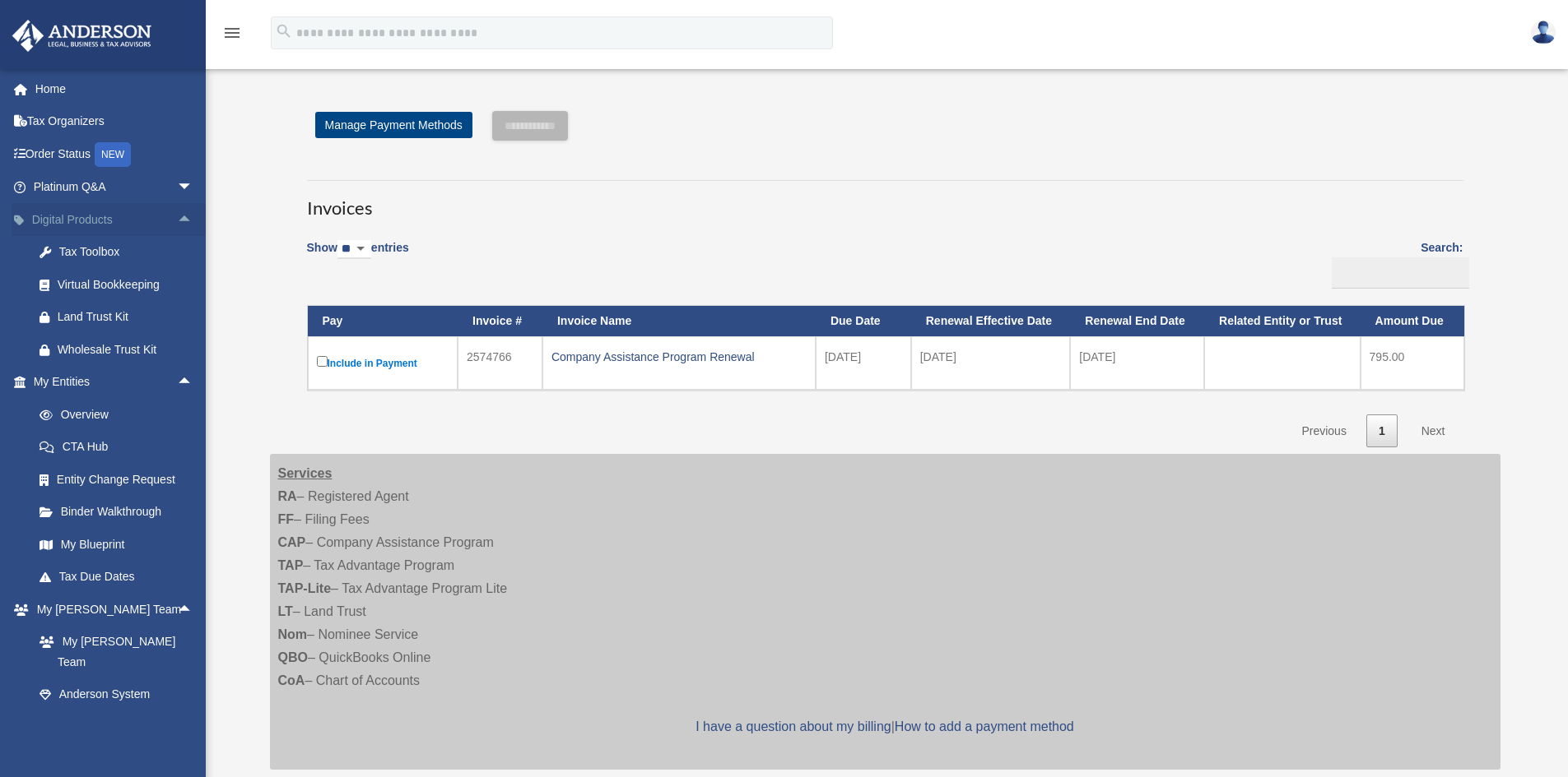
click at [177, 216] on span "arrow_drop_up" at bounding box center [194, 219] width 33 height 34
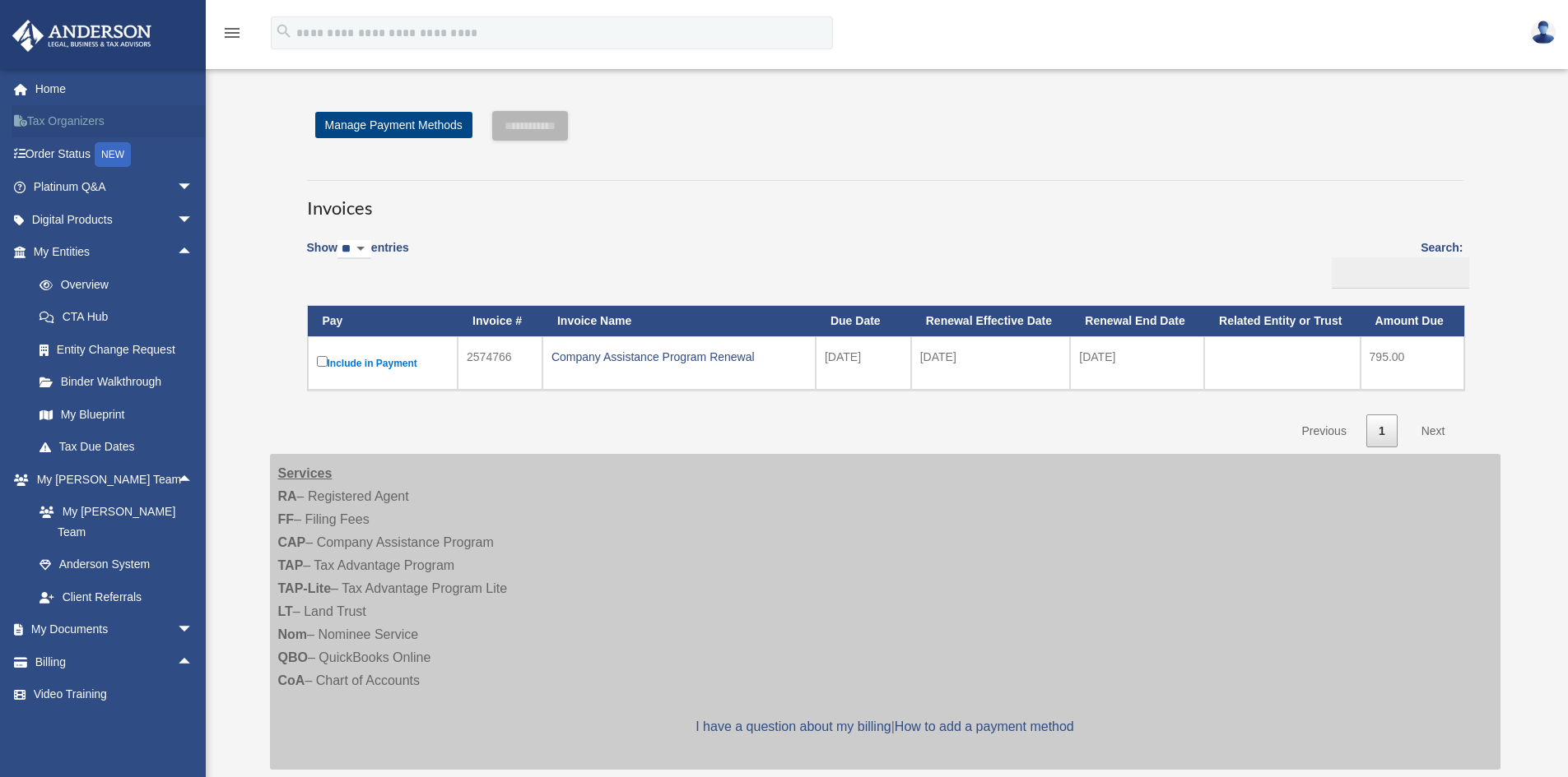
click at [63, 109] on link "Tax Organizers" at bounding box center [115, 121] width 207 height 33
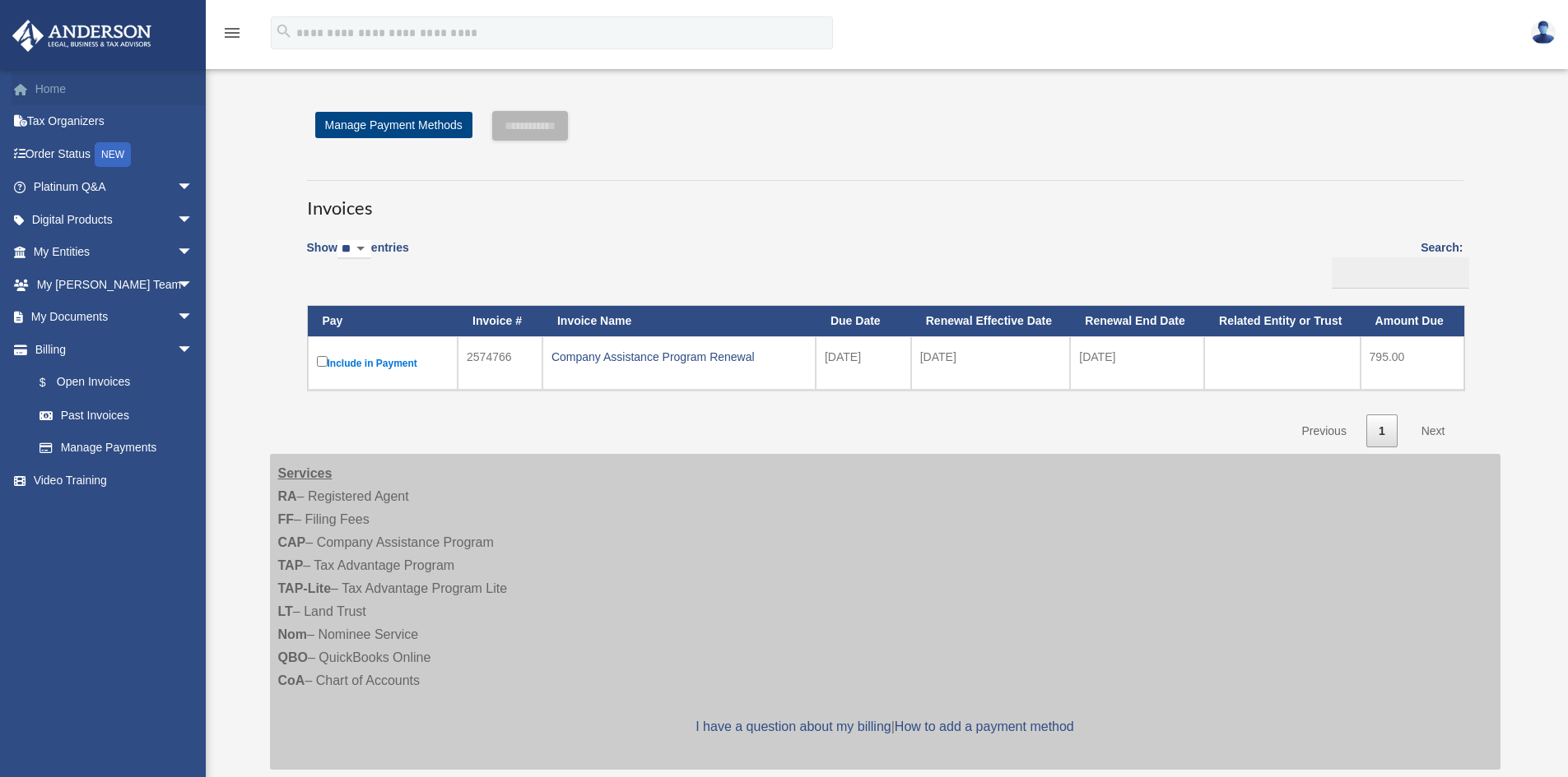
click at [83, 88] on link "Home" at bounding box center [115, 88] width 207 height 33
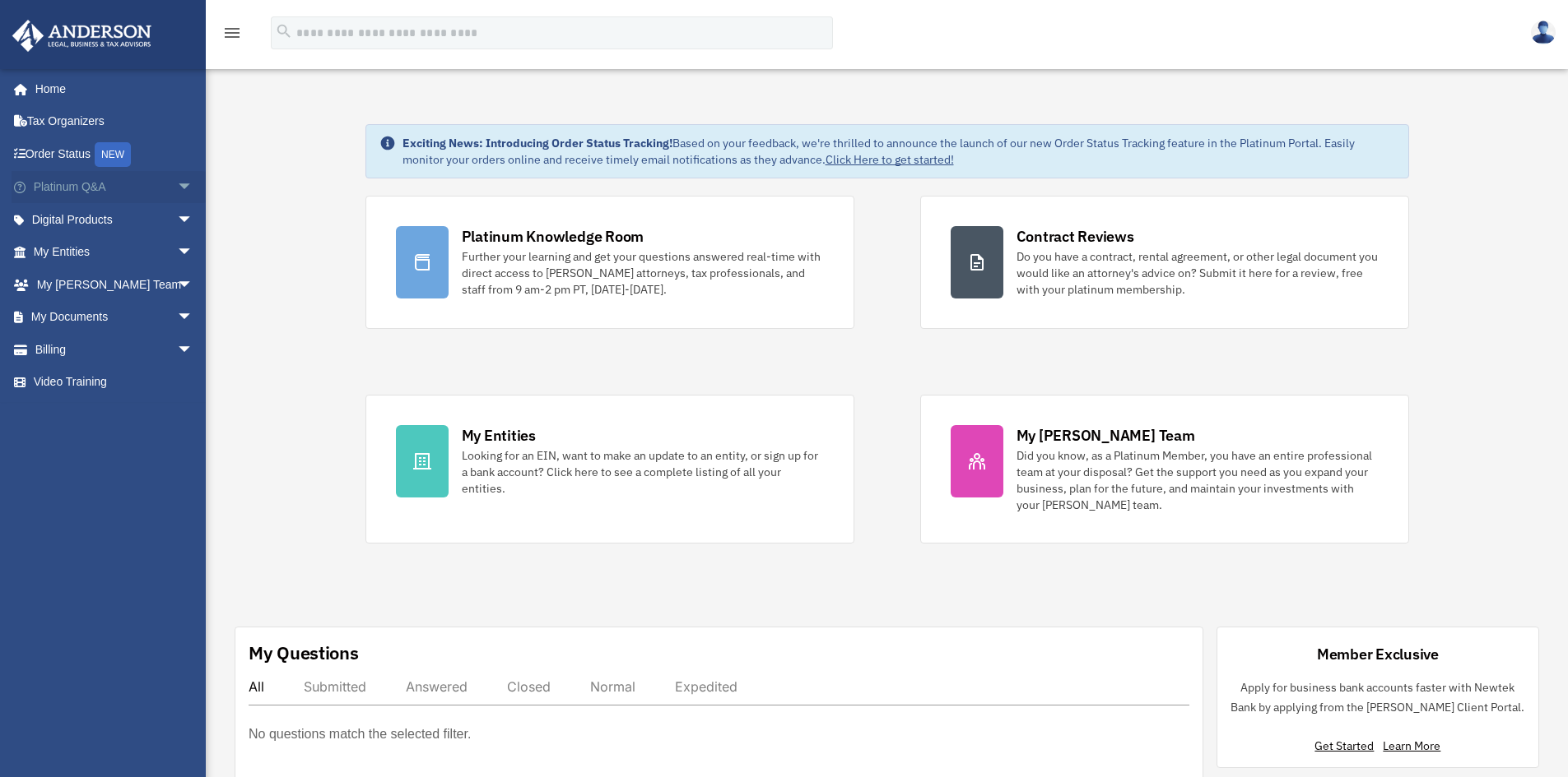
click at [181, 186] on span "arrow_drop_down" at bounding box center [194, 187] width 33 height 34
